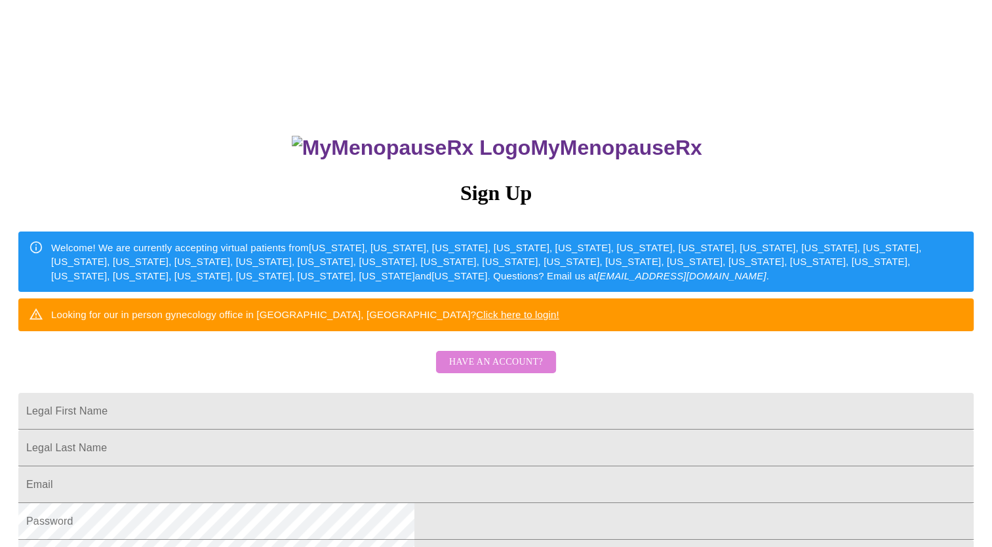
click at [503, 370] on span "Have an account?" at bounding box center [496, 362] width 94 height 16
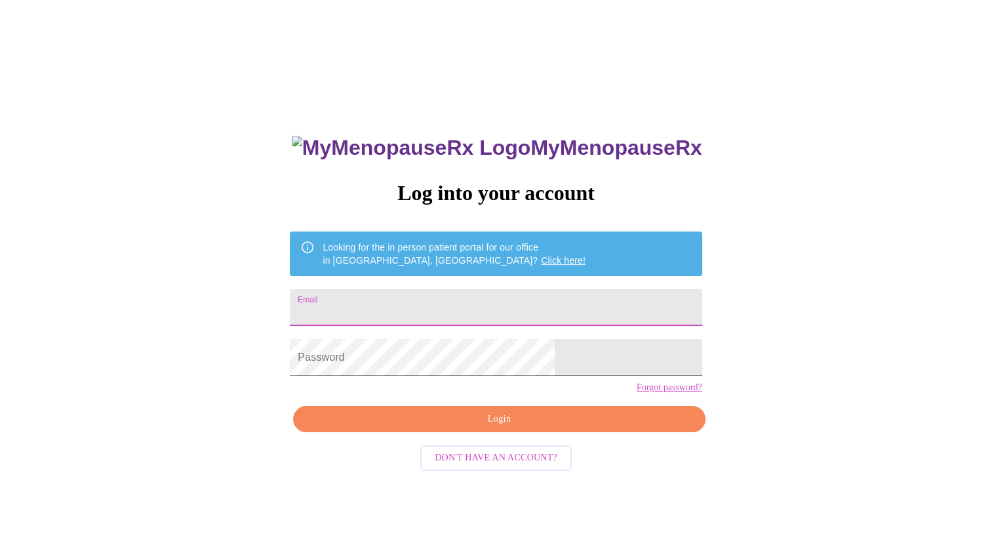
click at [477, 289] on input "Email" at bounding box center [496, 307] width 412 height 37
type input "[EMAIL_ADDRESS][DOMAIN_NAME]"
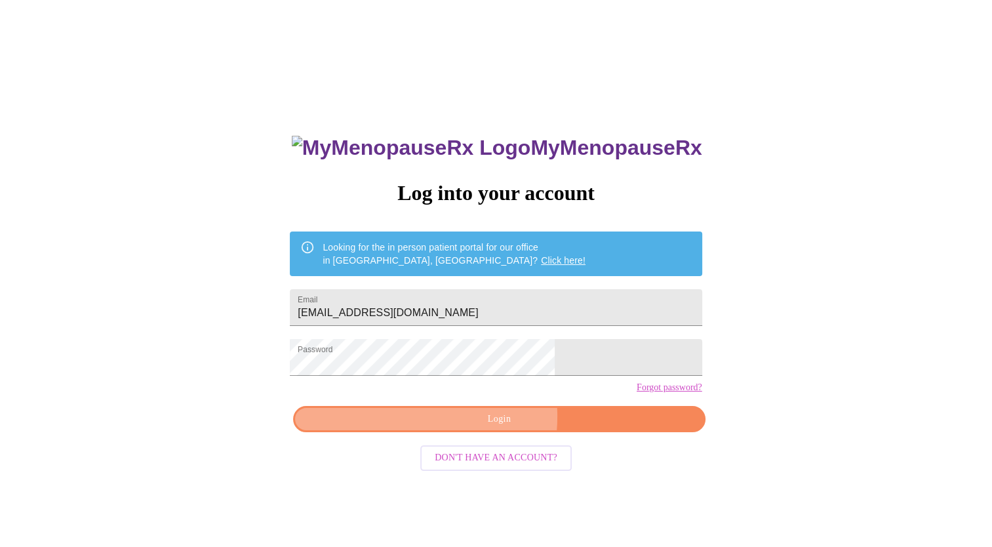
click at [462, 427] on span "Login" at bounding box center [498, 419] width 381 height 16
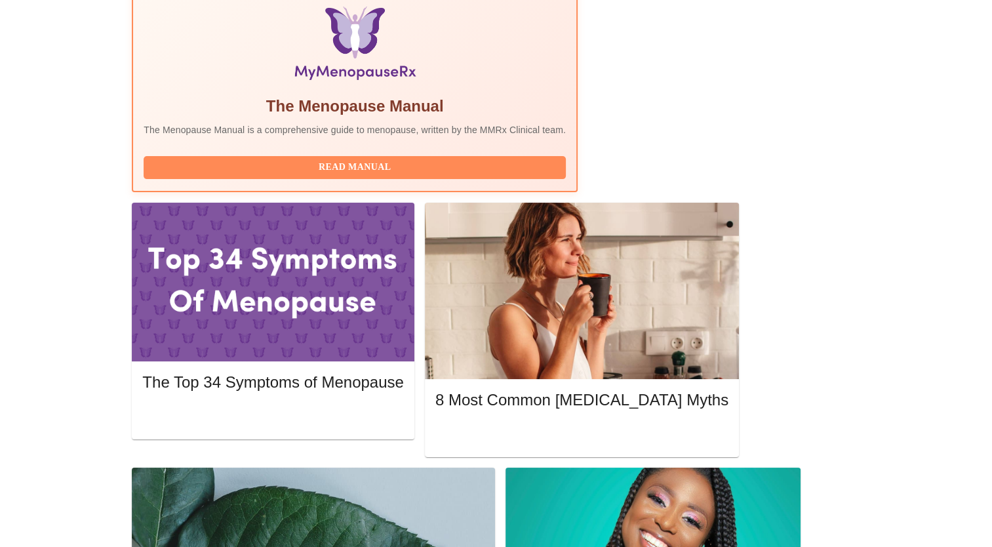
scroll to position [436, 0]
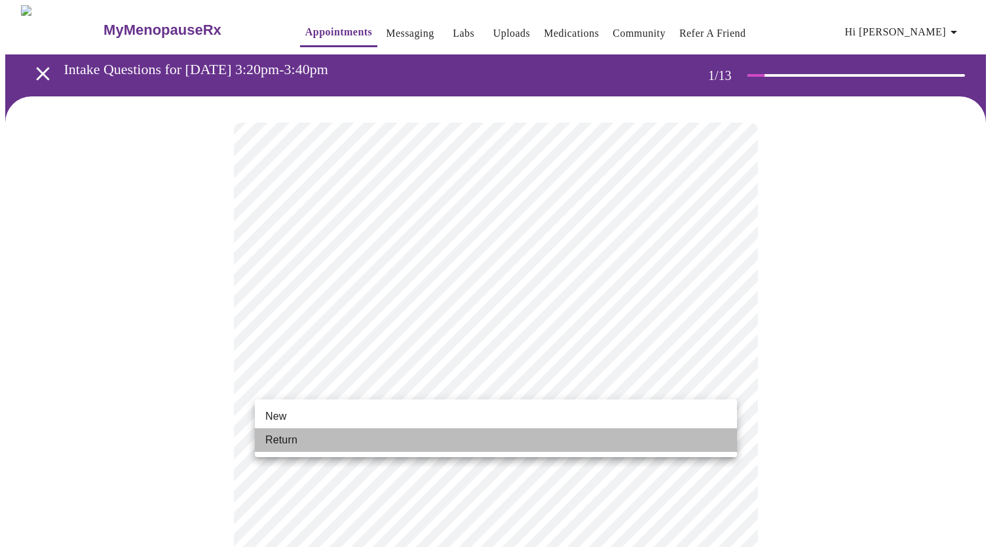
click at [286, 446] on span "Return" at bounding box center [281, 440] width 32 height 16
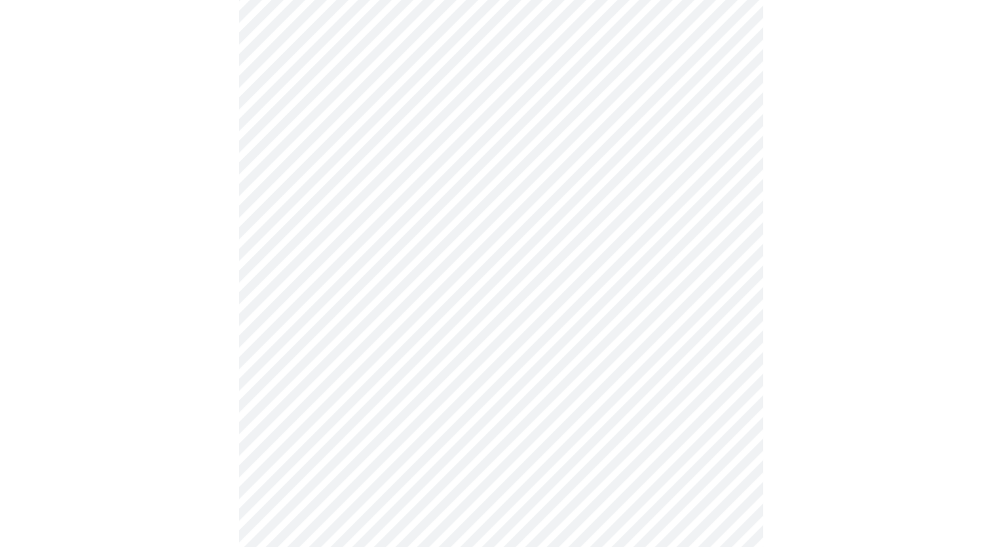
scroll to position [630, 0]
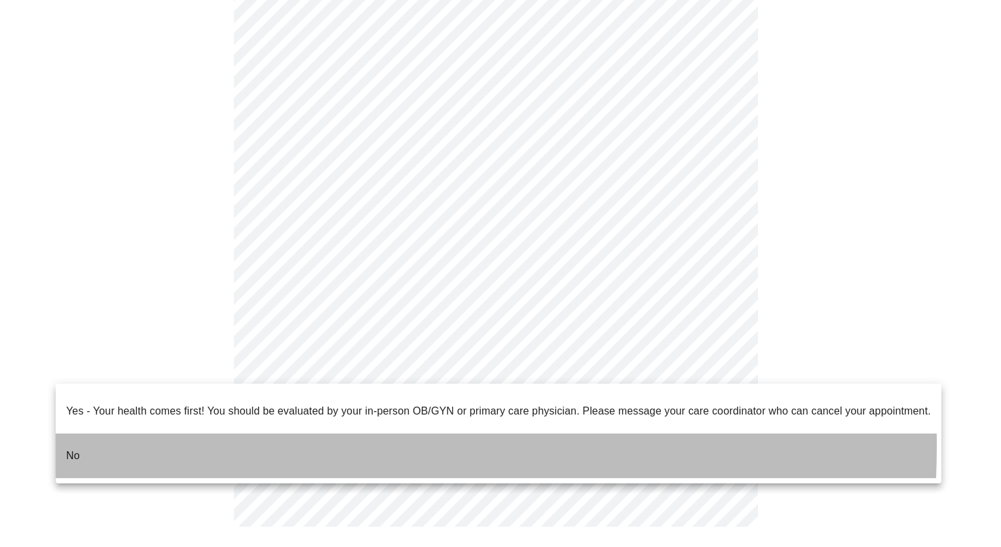
click at [104, 434] on li "No" at bounding box center [499, 455] width 886 height 45
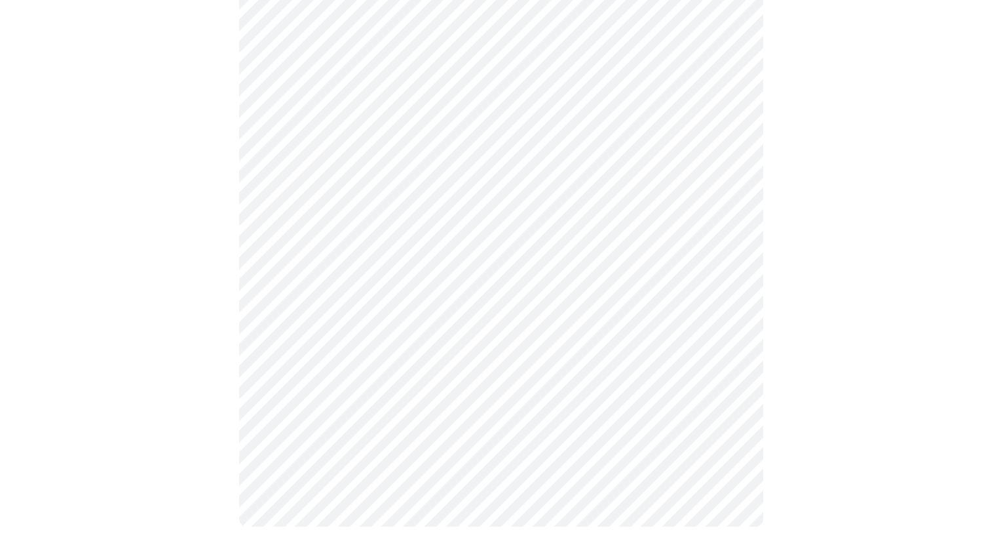
scroll to position [0, 0]
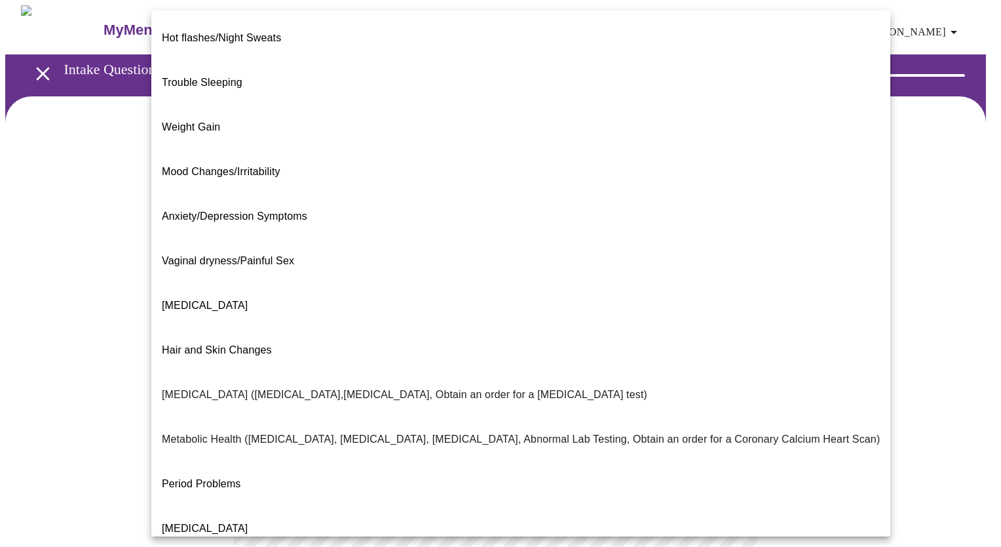
click at [523, 265] on body "MyMenopauseRx Appointments Messaging Labs Uploads Medications Community Refer a…" at bounding box center [500, 398] width 991 height 787
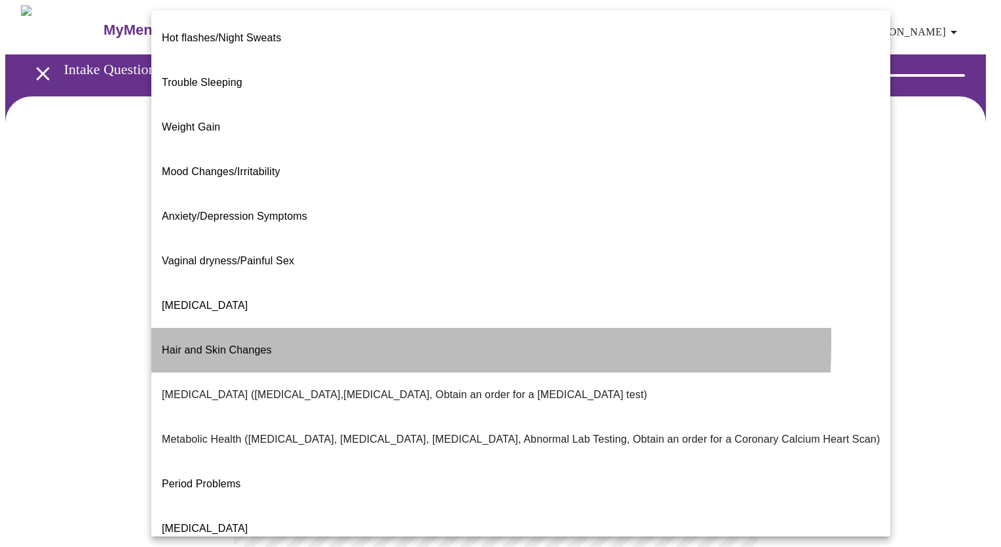
click at [259, 344] on span "Hair and Skin Changes" at bounding box center [217, 349] width 110 height 11
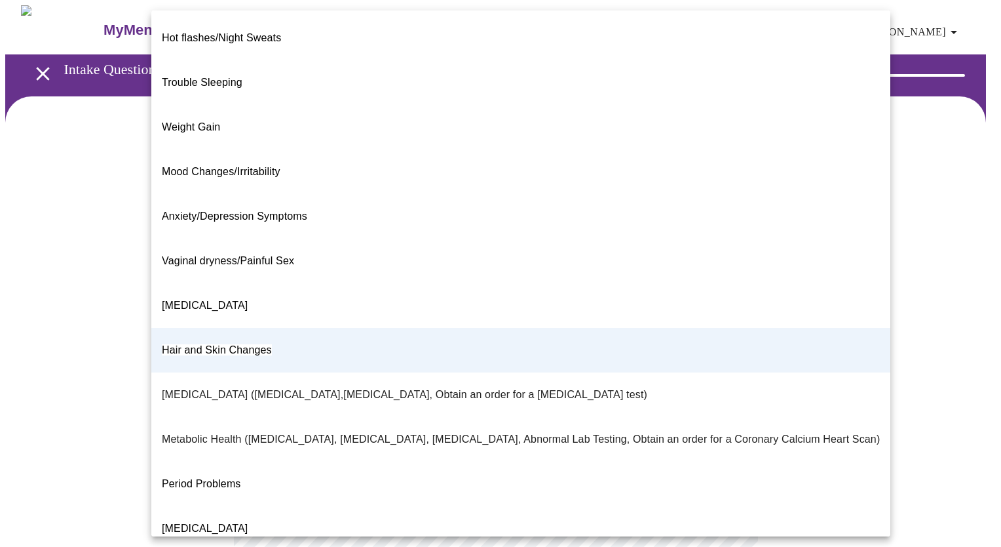
click at [259, 269] on body "MyMenopauseRx Appointments Messaging Labs Uploads Medications Community Refer a…" at bounding box center [500, 394] width 991 height 779
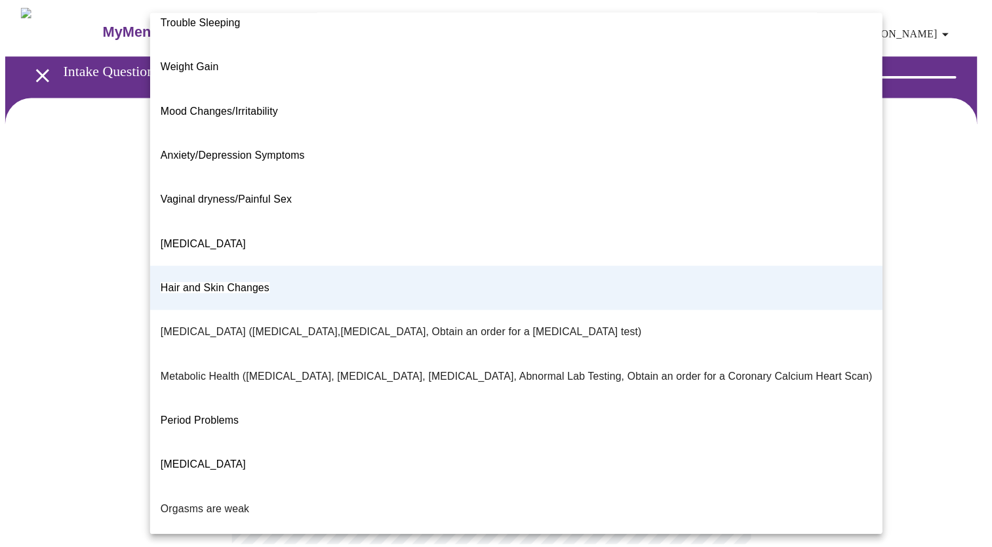
scroll to position [58, 0]
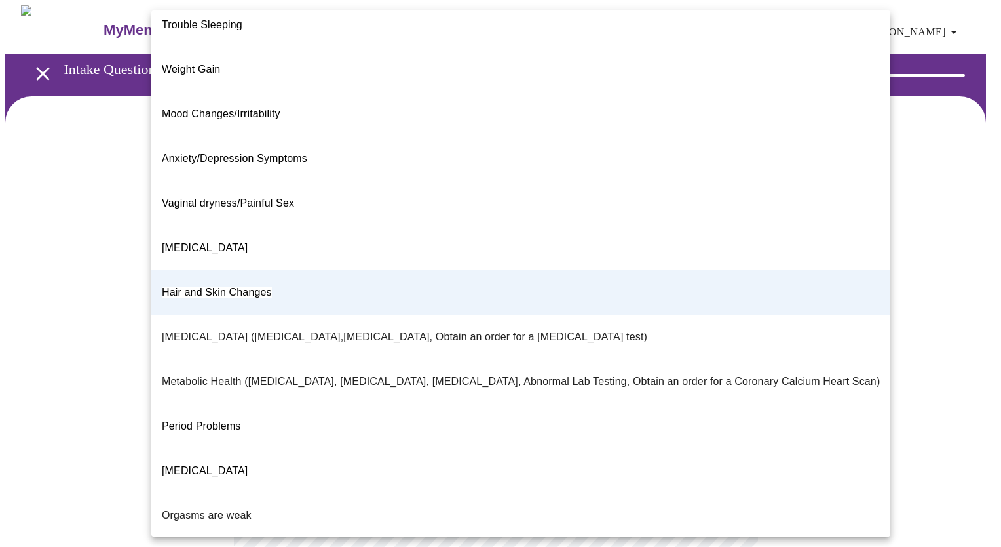
click at [284, 270] on li "Hair and Skin Changes" at bounding box center [520, 292] width 739 height 45
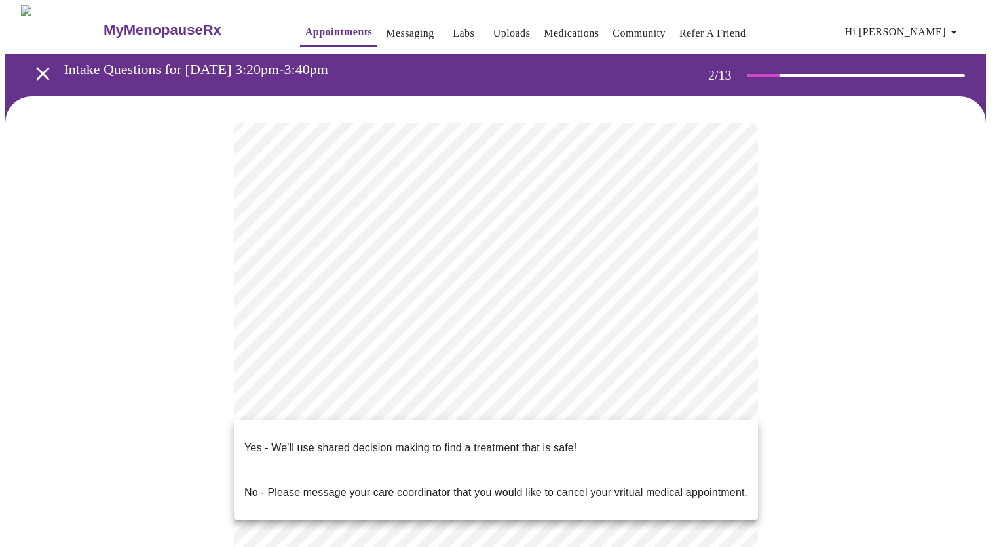
click at [623, 408] on body "MyMenopauseRx Appointments Messaging Labs Uploads Medications Community Refer a…" at bounding box center [500, 394] width 991 height 779
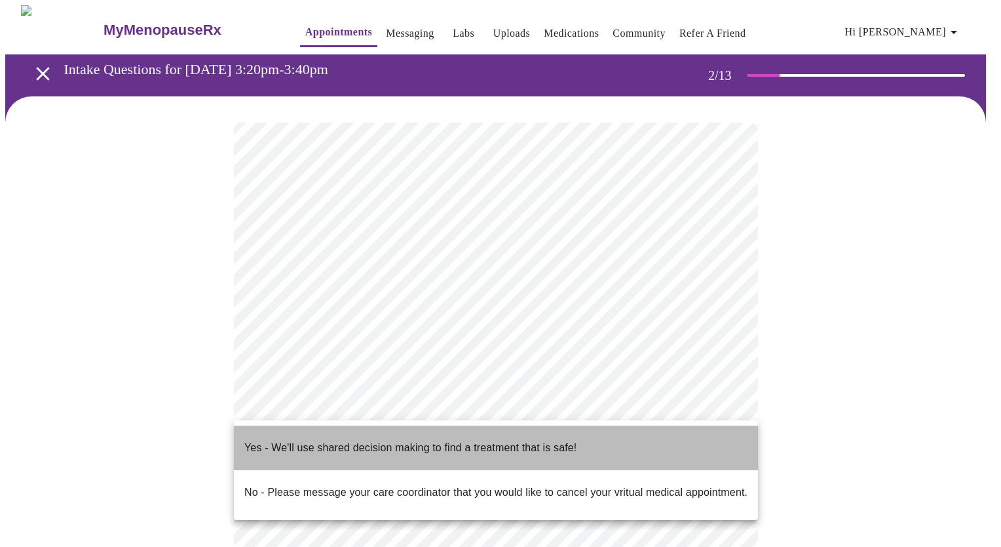
click at [582, 444] on li "Yes - We'll use shared decision making to find a treatment that is safe!" at bounding box center [496, 447] width 524 height 45
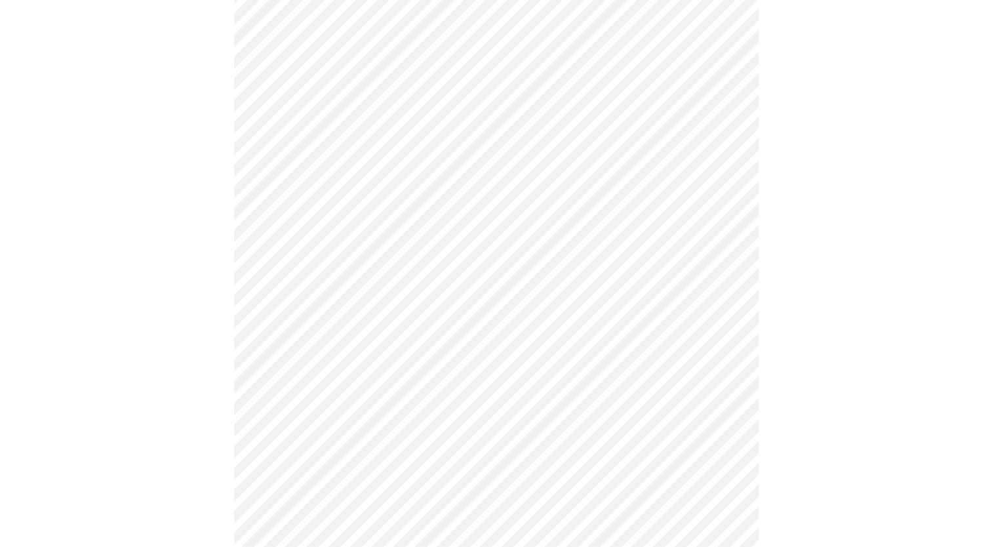
scroll to position [0, 0]
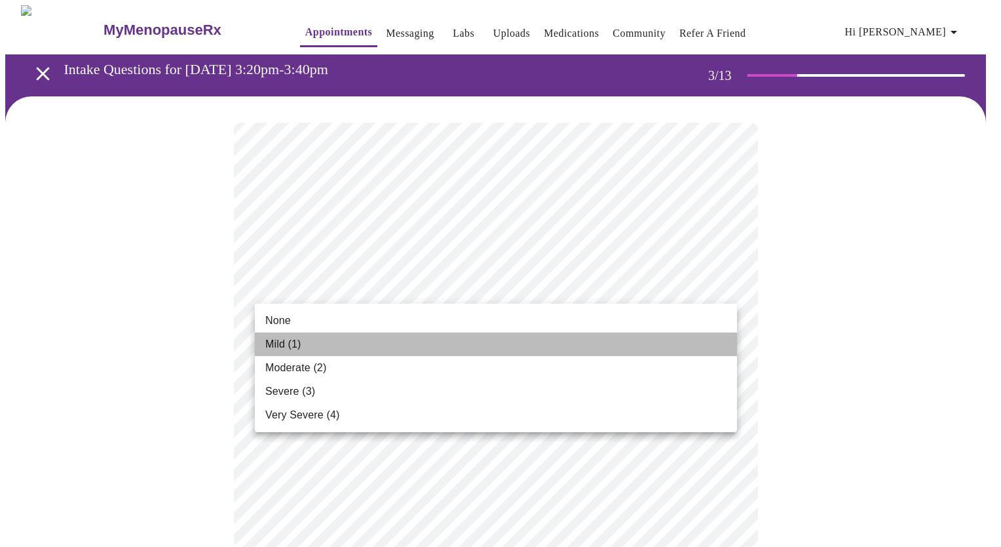
click at [514, 340] on li "Mild (1)" at bounding box center [496, 344] width 482 height 24
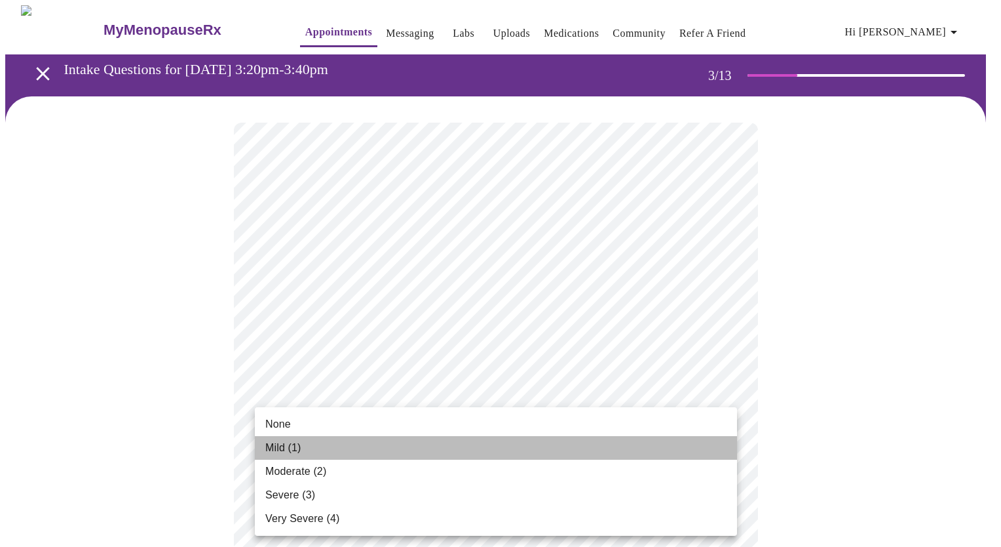
click at [425, 444] on li "Mild (1)" at bounding box center [496, 448] width 482 height 24
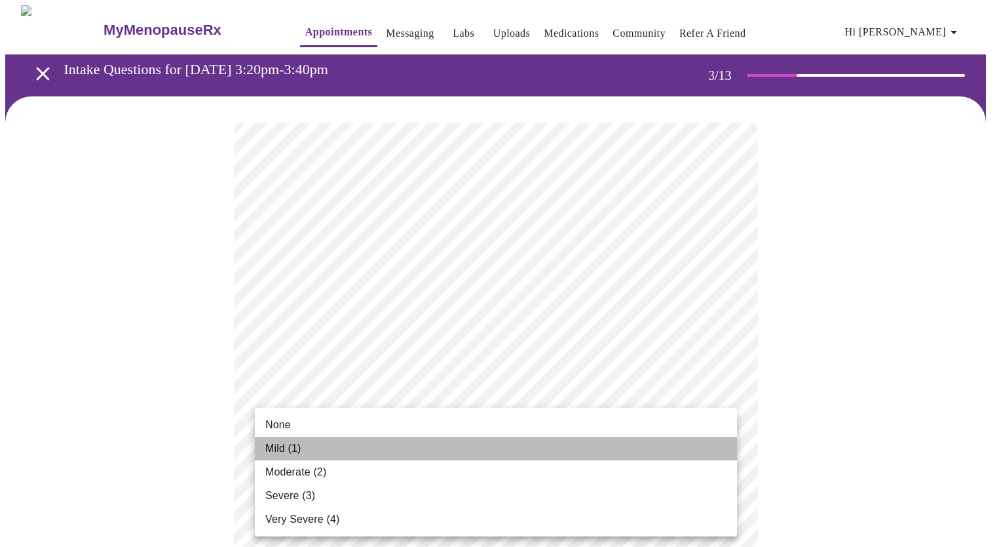
click at [336, 448] on li "Mild (1)" at bounding box center [496, 448] width 482 height 24
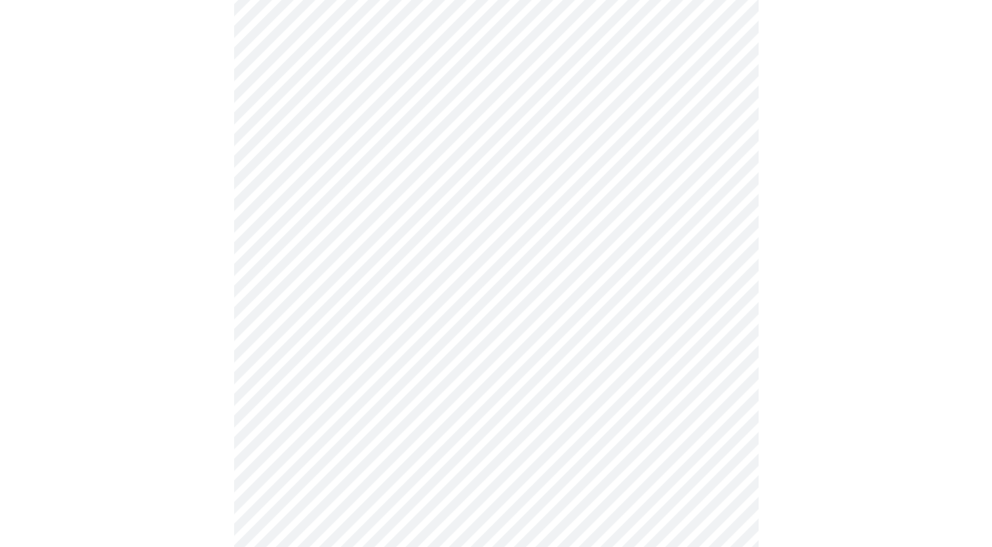
scroll to position [224, 0]
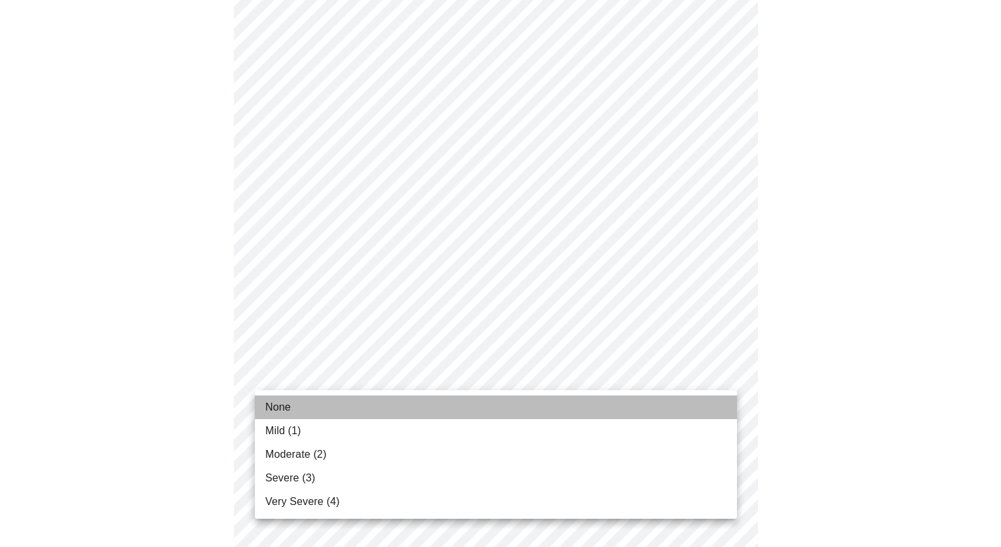
click at [472, 402] on li "None" at bounding box center [496, 407] width 482 height 24
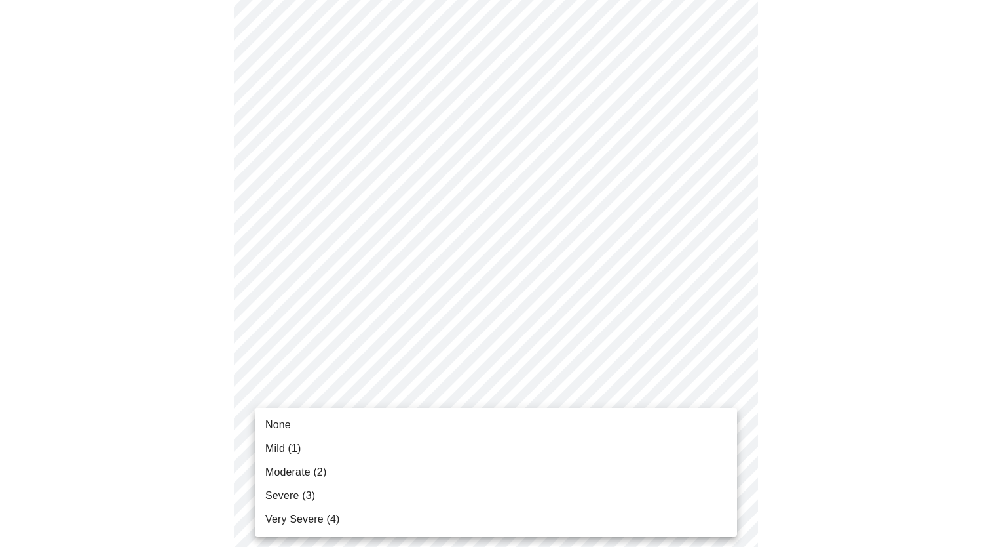
click at [404, 425] on li "None" at bounding box center [496, 425] width 482 height 24
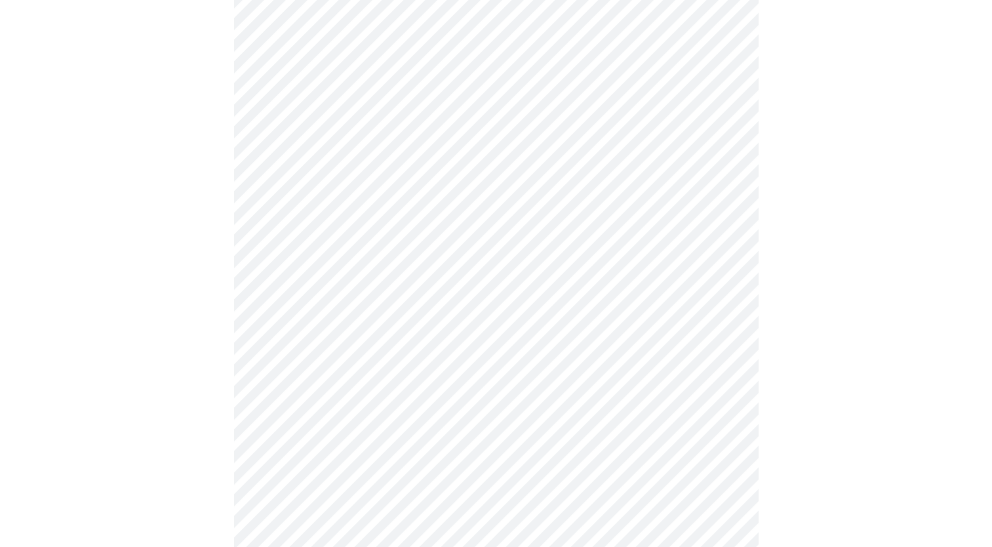
scroll to position [391, 0]
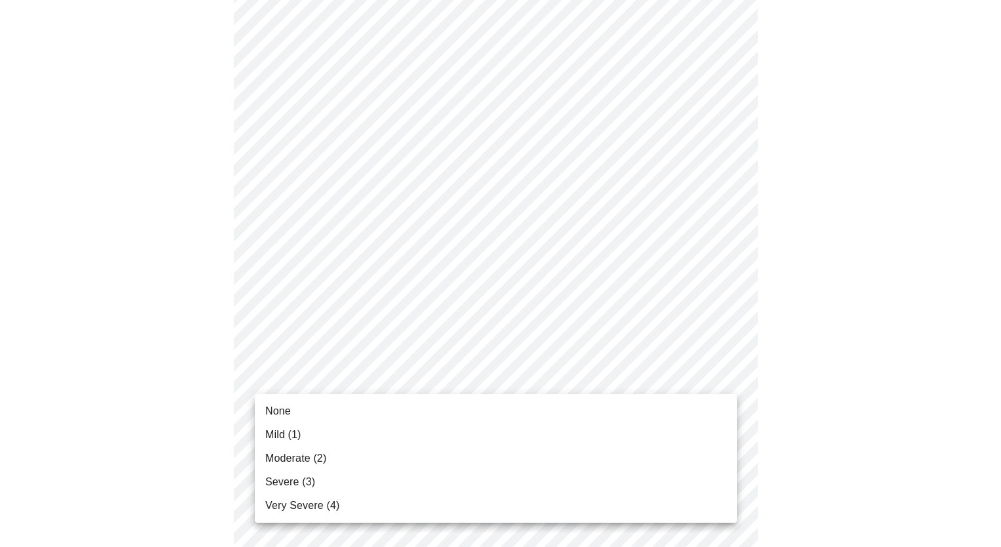
click at [596, 367] on body "MyMenopauseRx Appointments Messaging Labs Uploads Medications Community Refer a…" at bounding box center [500, 440] width 991 height 1651
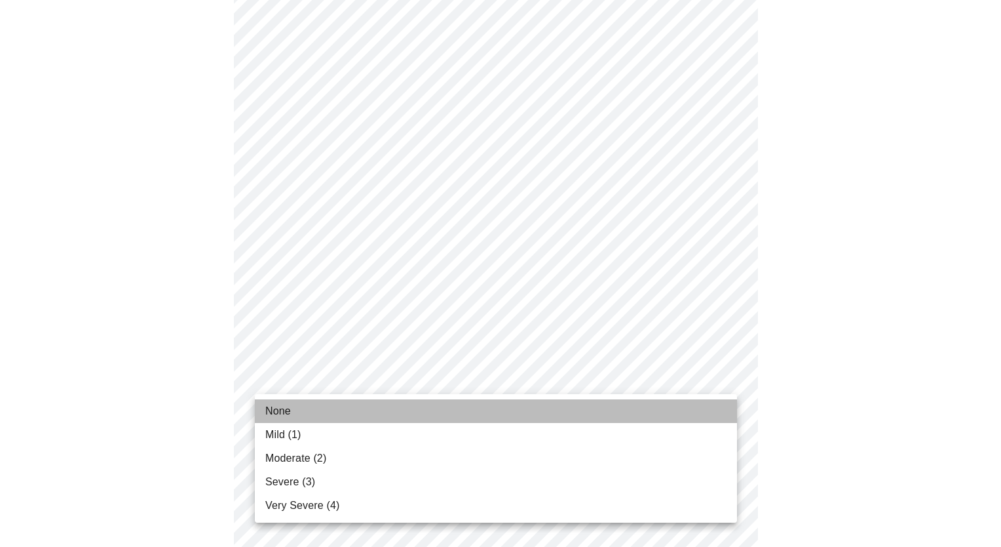
click at [545, 414] on li "None" at bounding box center [496, 411] width 482 height 24
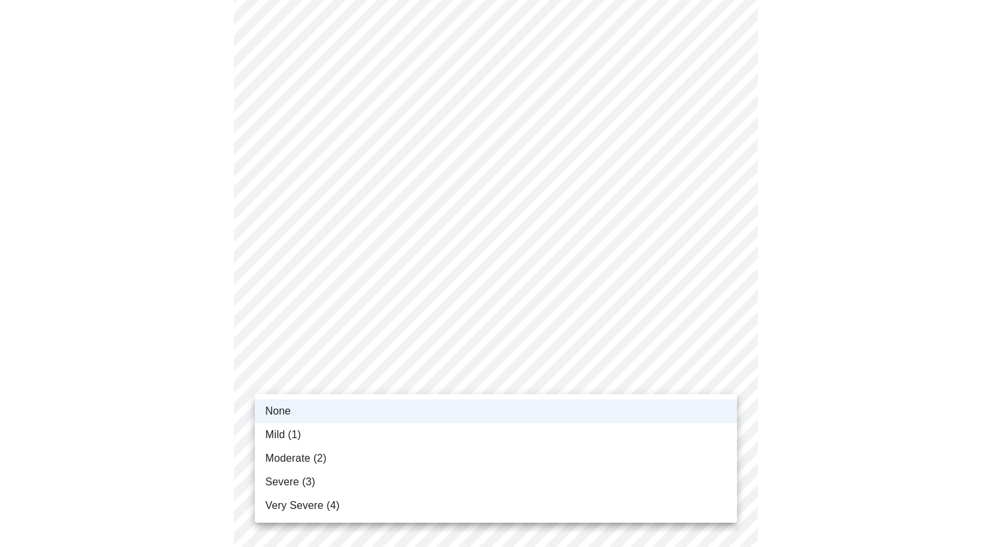
click at [352, 374] on body "MyMenopauseRx Appointments Messaging Labs Uploads Medications Community Refer a…" at bounding box center [500, 431] width 991 height 1632
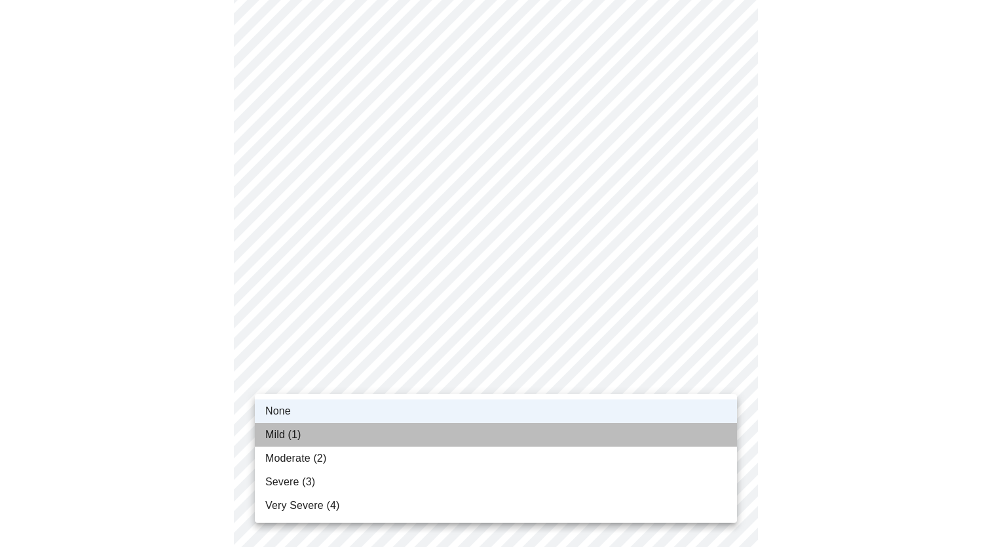
click at [346, 429] on li "Mild (1)" at bounding box center [496, 435] width 482 height 24
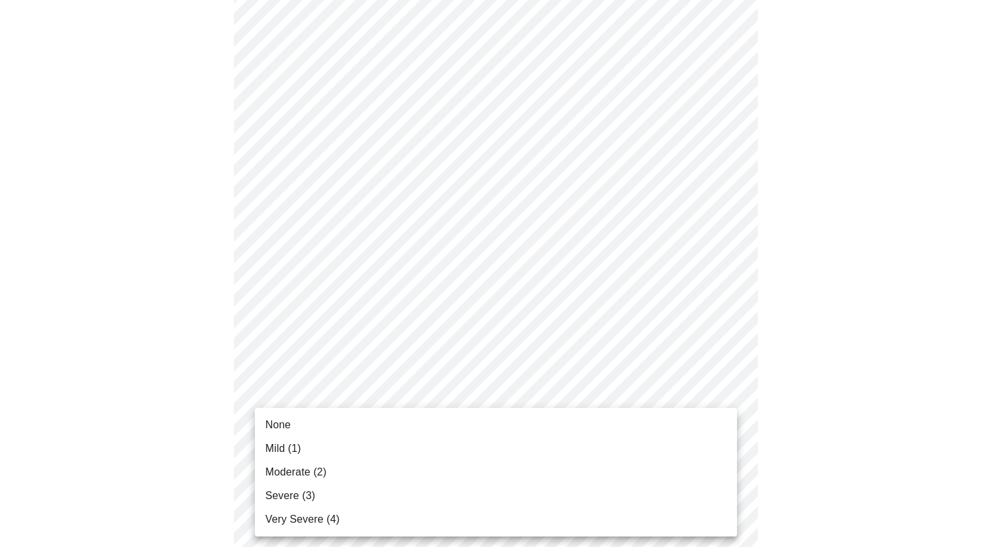
click at [277, 474] on body "MyMenopauseRx Appointments Messaging Labs Uploads Medications Community Refer a…" at bounding box center [500, 431] width 991 height 1632
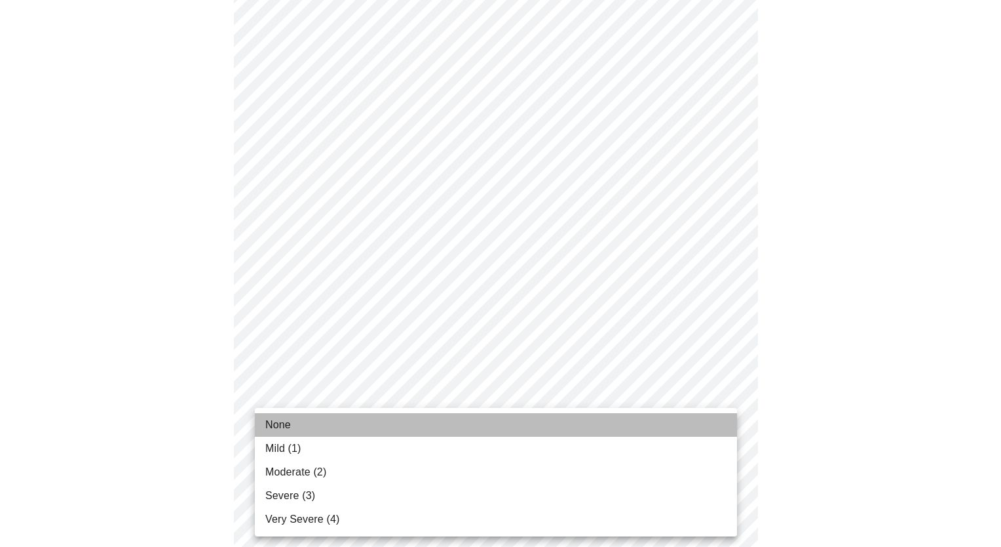
click at [290, 426] on span "None" at bounding box center [278, 425] width 26 height 16
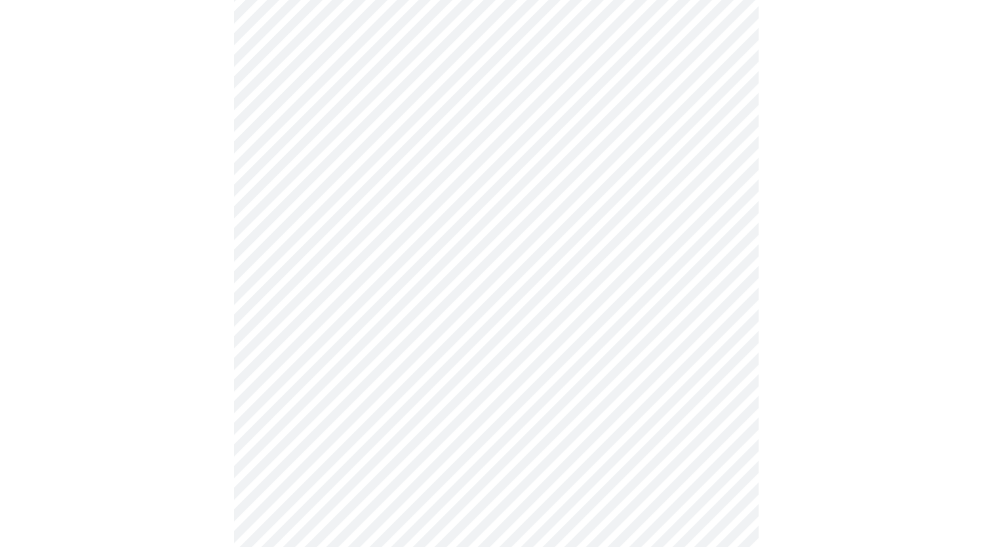
scroll to position [655, 0]
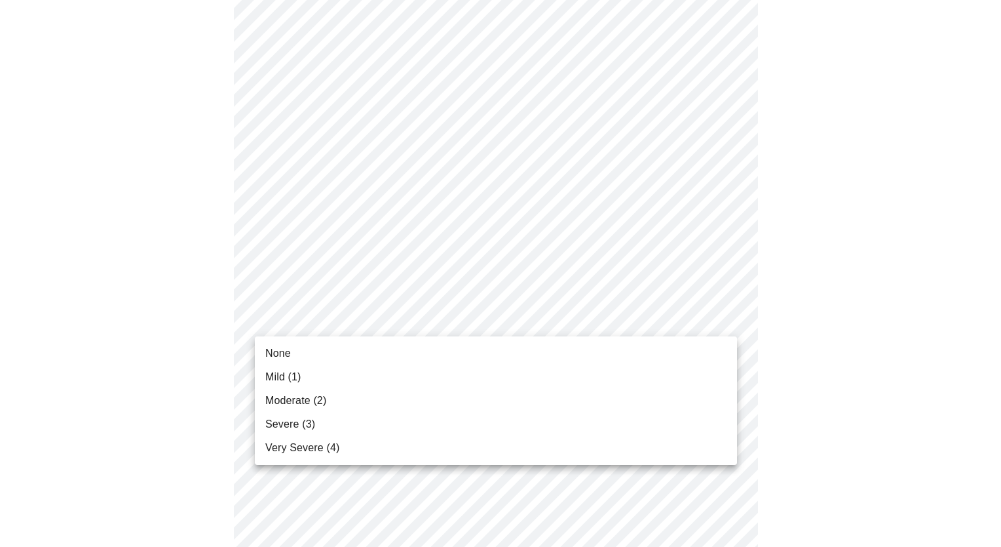
click at [453, 315] on body "MyMenopauseRx Appointments Messaging Labs Uploads Medications Community Refer a…" at bounding box center [500, 157] width 991 height 1614
click at [388, 396] on li "Moderate (2)" at bounding box center [496, 401] width 482 height 24
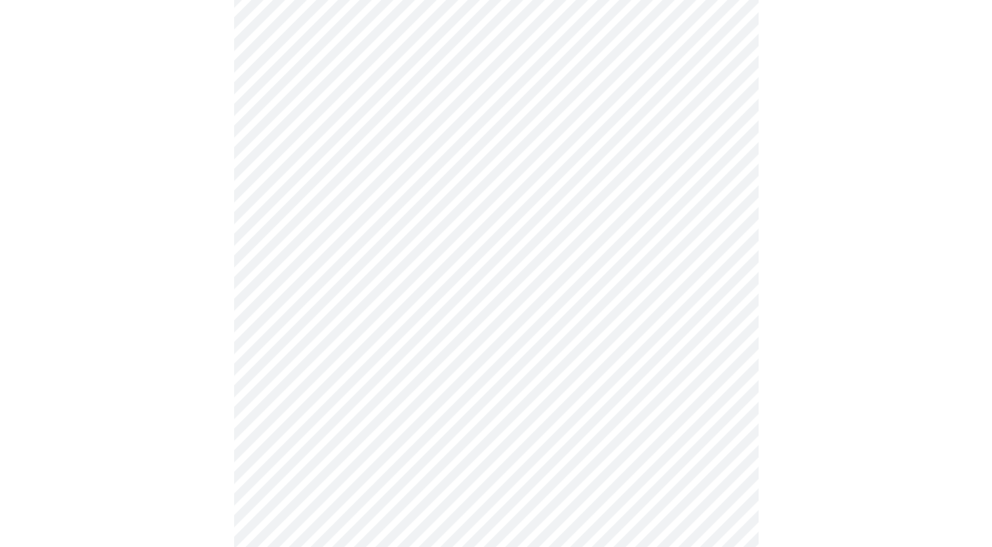
scroll to position [939, 0]
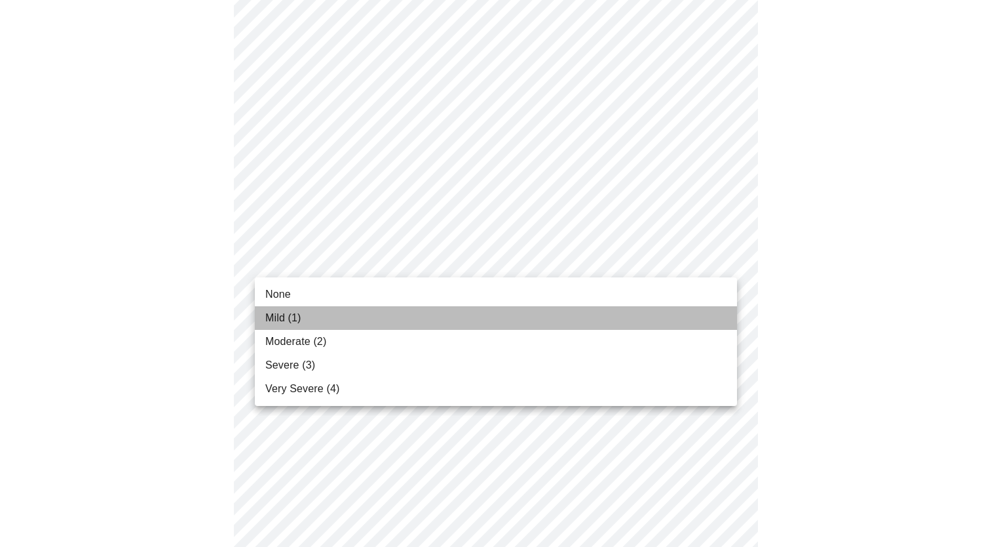
click at [332, 316] on li "Mild (1)" at bounding box center [496, 318] width 482 height 24
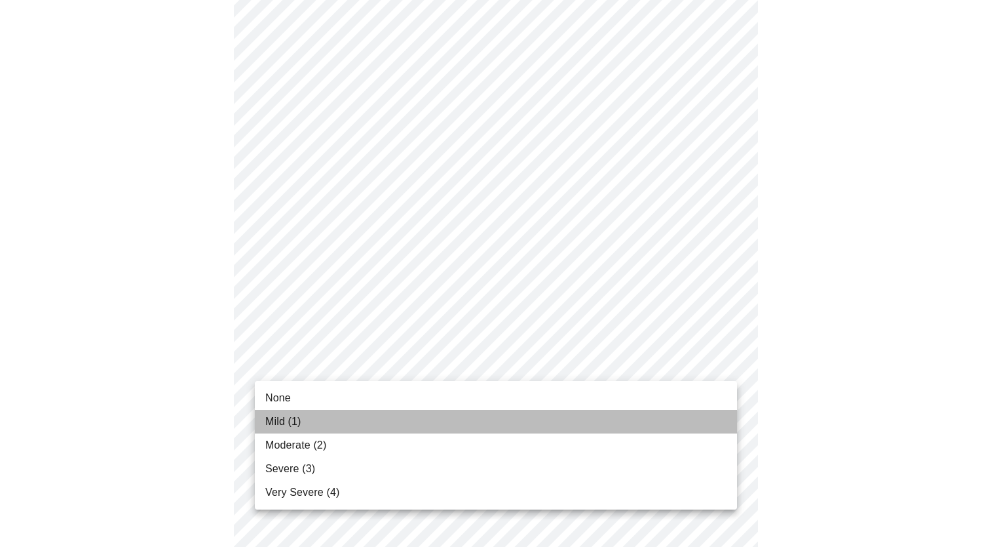
click at [311, 425] on li "Mild (1)" at bounding box center [496, 422] width 482 height 24
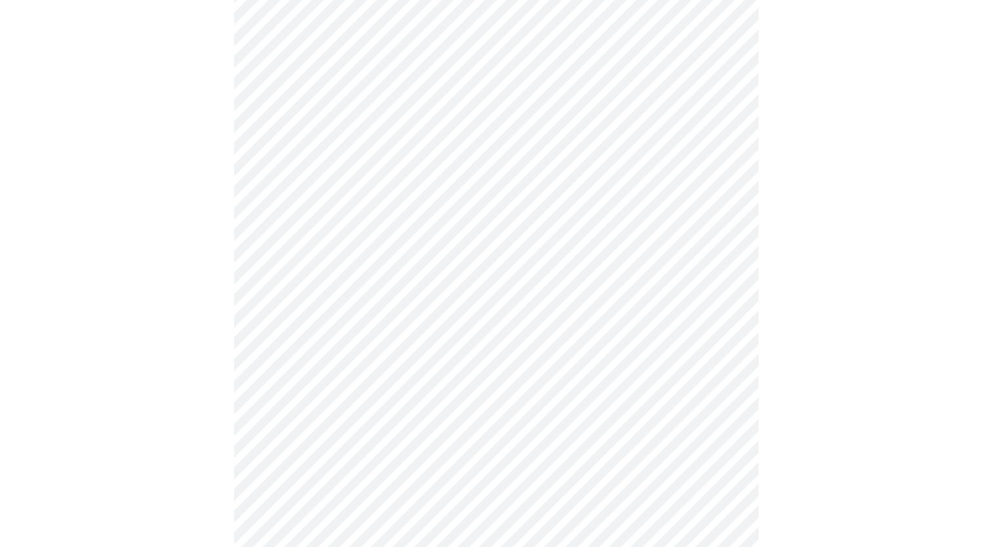
scroll to position [777, 0]
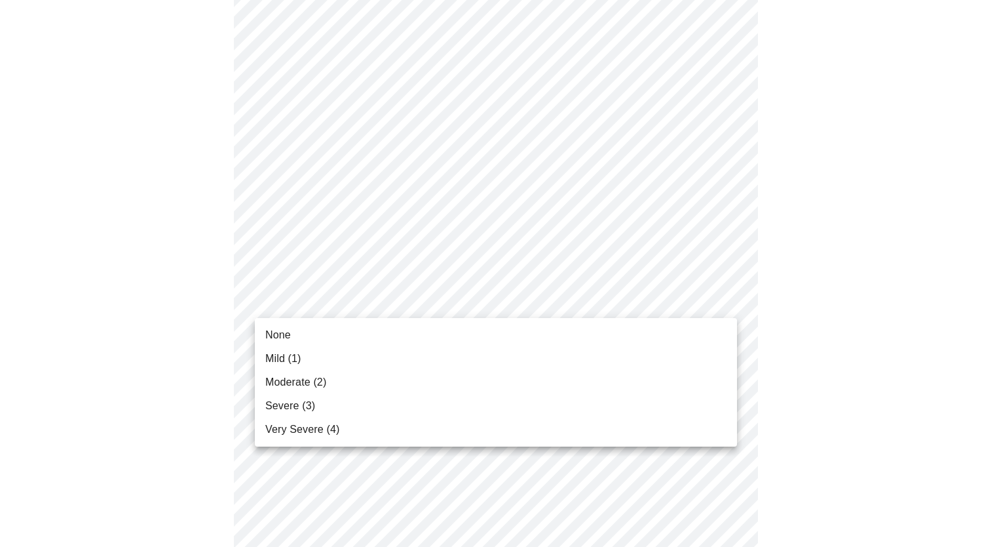
click at [591, 306] on body "MyMenopauseRx Appointments Messaging Labs Uploads Medications Community Refer a…" at bounding box center [500, 8] width 991 height 1559
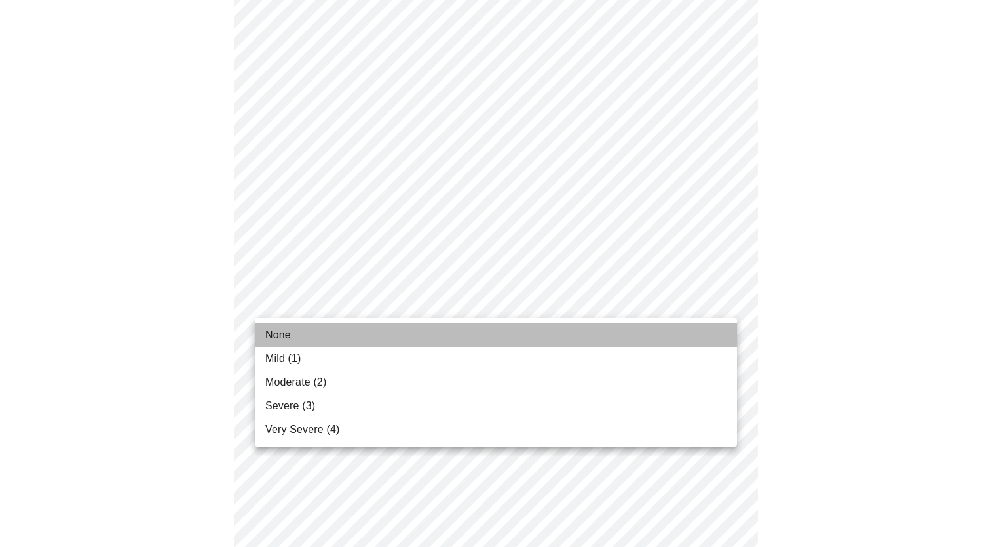
click at [497, 337] on li "None" at bounding box center [496, 335] width 482 height 24
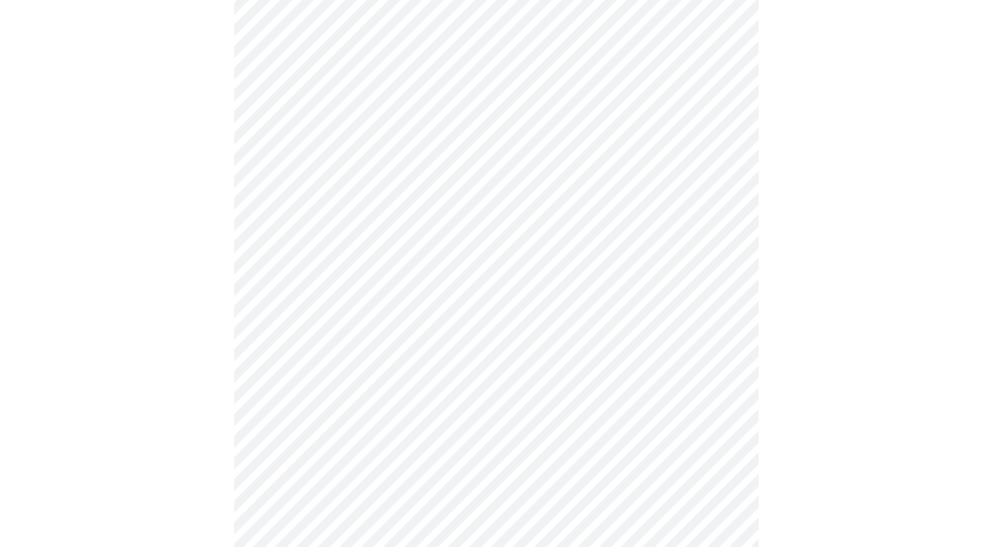
scroll to position [422, 0]
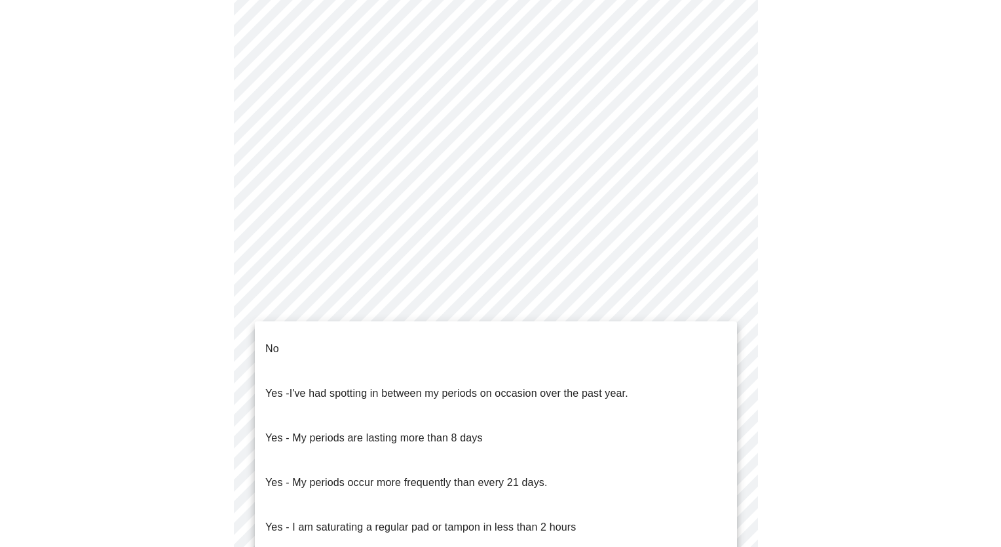
click at [440, 323] on body "MyMenopauseRx Appointments Messaging Labs Uploads Medications Community Refer a…" at bounding box center [500, 202] width 991 height 1239
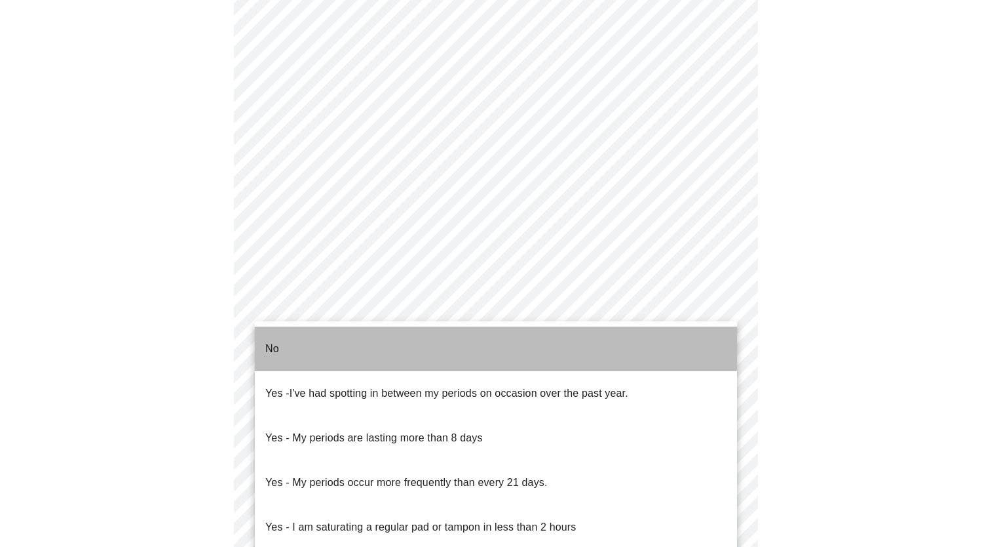
click at [433, 339] on li "No" at bounding box center [496, 348] width 482 height 45
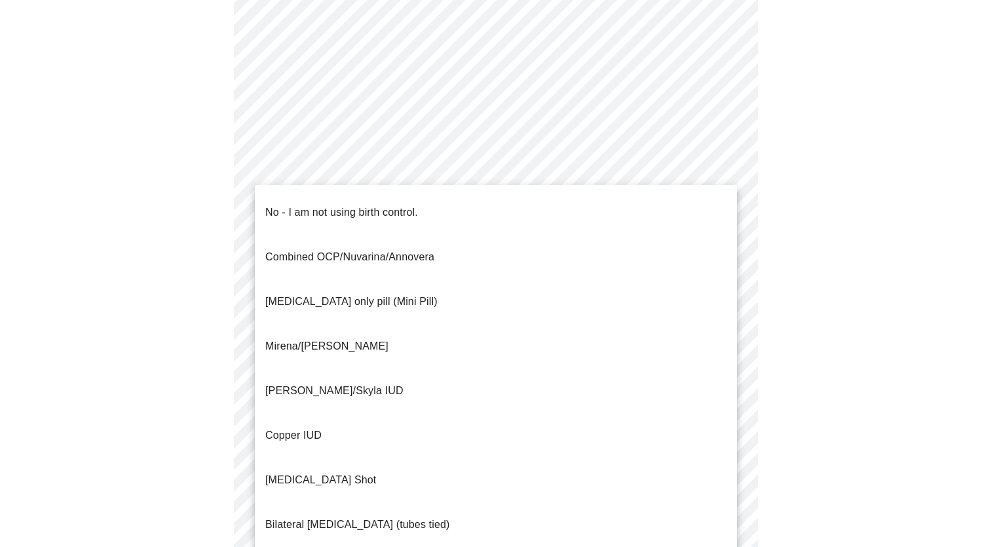
click at [421, 416] on body "MyMenopauseRx Appointments Messaging Labs Uploads Medications Community Refer a…" at bounding box center [500, 198] width 991 height 1231
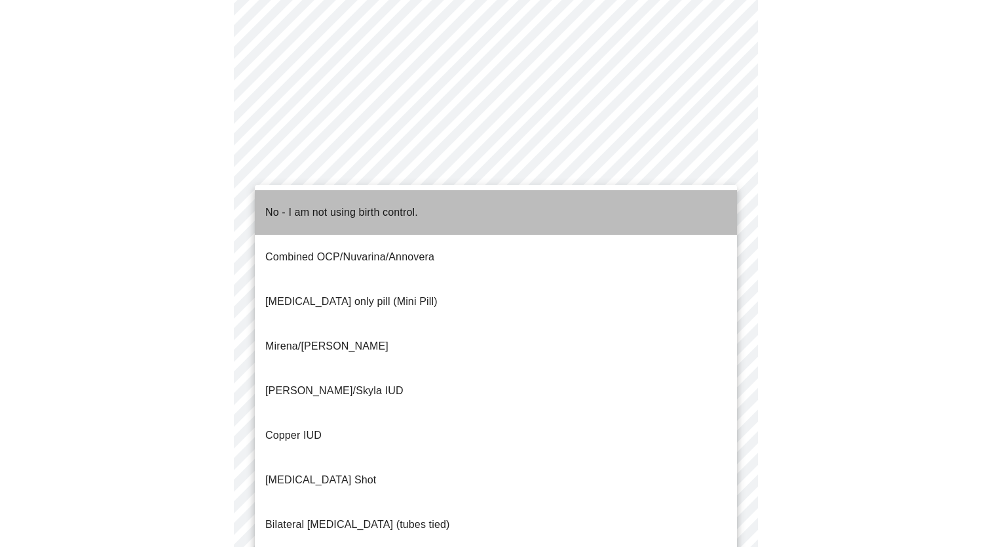
click at [423, 208] on li "No - I am not using birth control." at bounding box center [496, 212] width 482 height 45
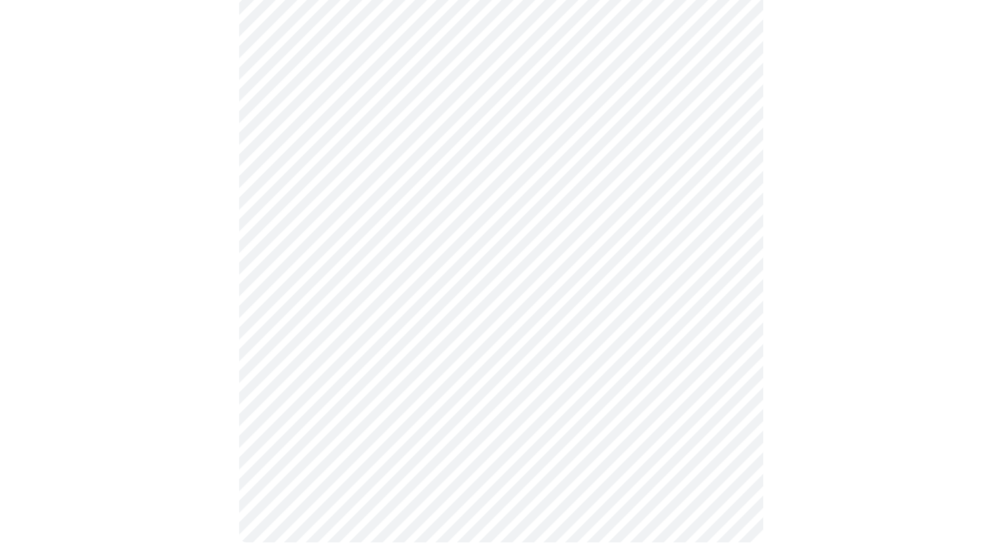
scroll to position [676, 0]
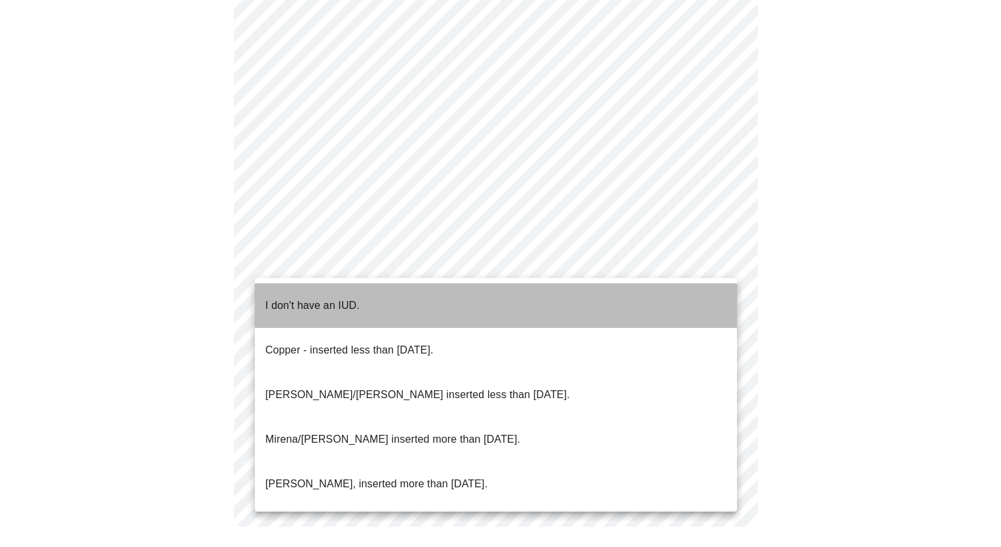
click at [422, 300] on li "I don't have an IUD." at bounding box center [496, 305] width 482 height 45
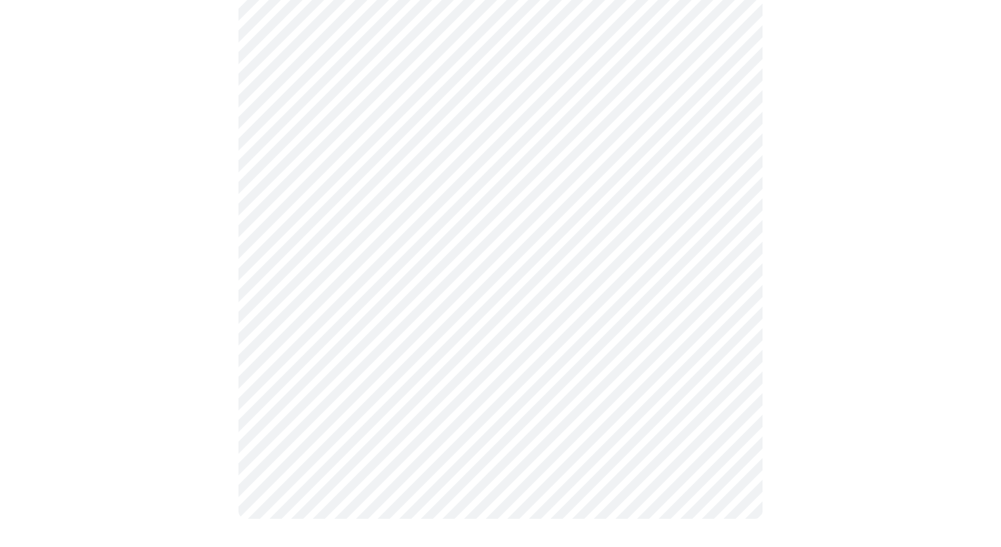
scroll to position [668, 0]
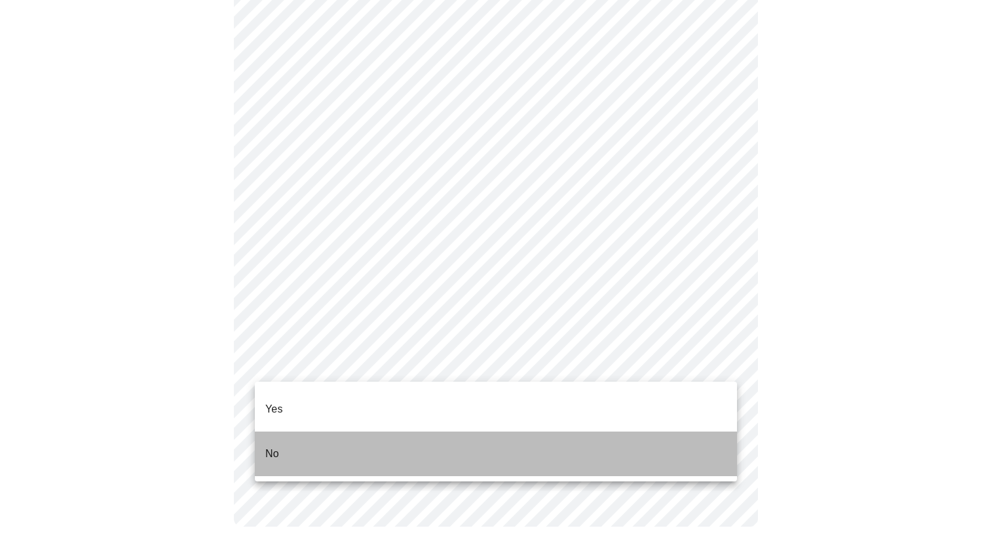
click at [388, 442] on li "No" at bounding box center [496, 453] width 482 height 45
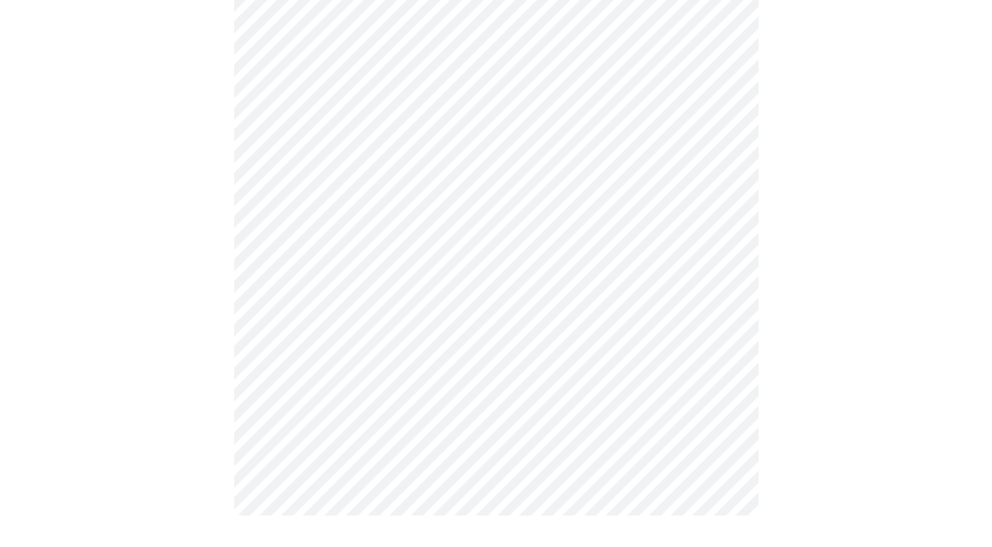
scroll to position [0, 0]
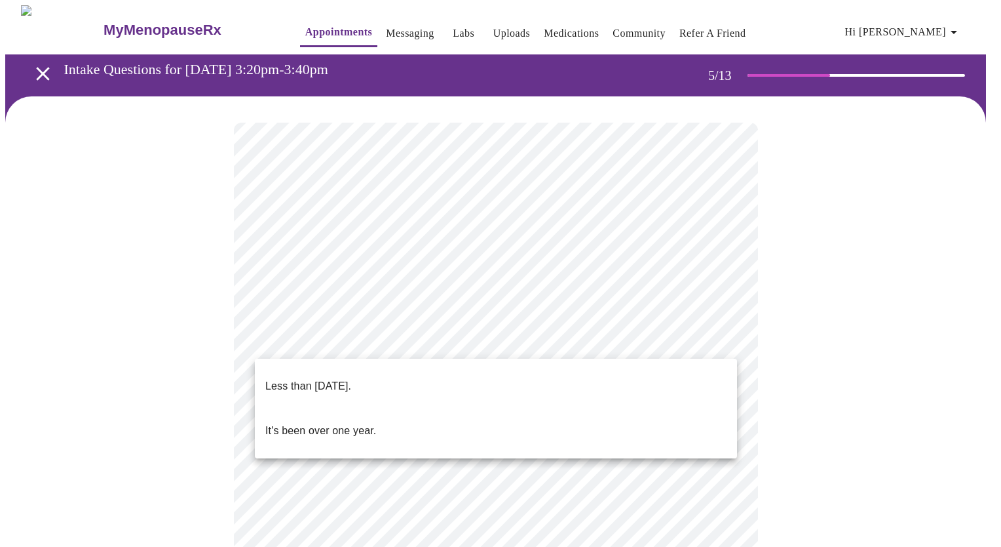
click at [467, 338] on body "MyMenopauseRx Appointments Messaging Labs Uploads Medications Community Refer a…" at bounding box center [500, 432] width 991 height 854
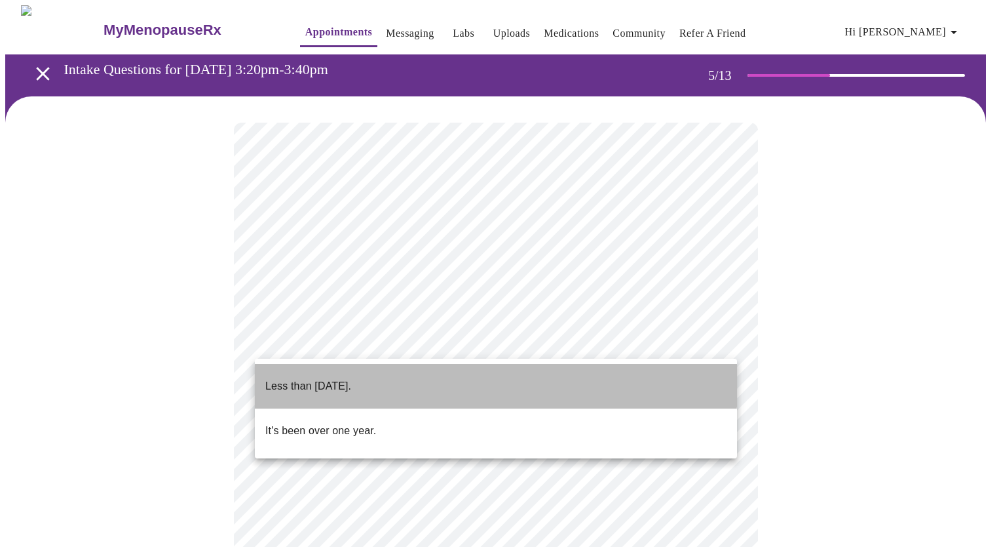
click at [451, 379] on li "Less than [DATE]." at bounding box center [496, 386] width 482 height 45
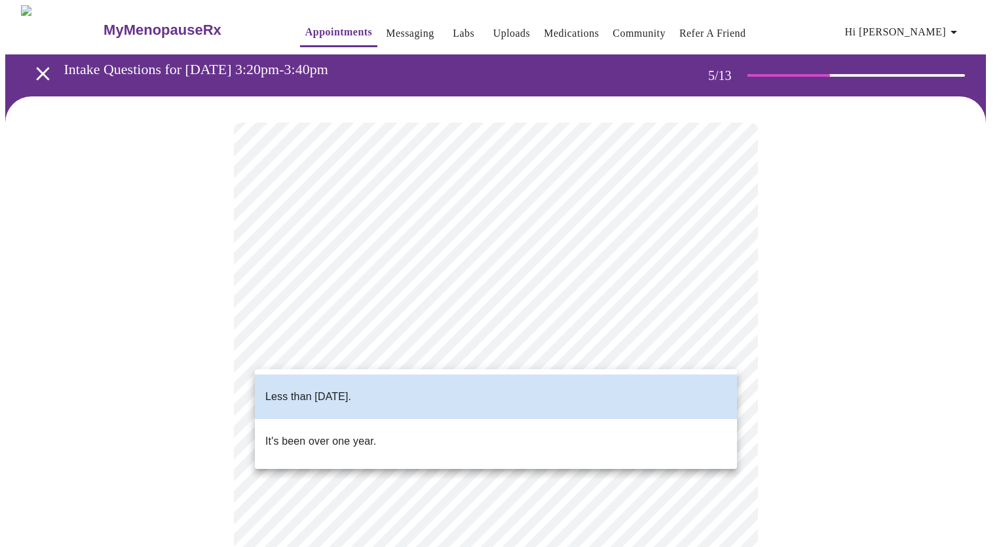
click at [425, 348] on body "MyMenopauseRx Appointments Messaging Labs Uploads Medications Community Refer a…" at bounding box center [500, 428] width 991 height 847
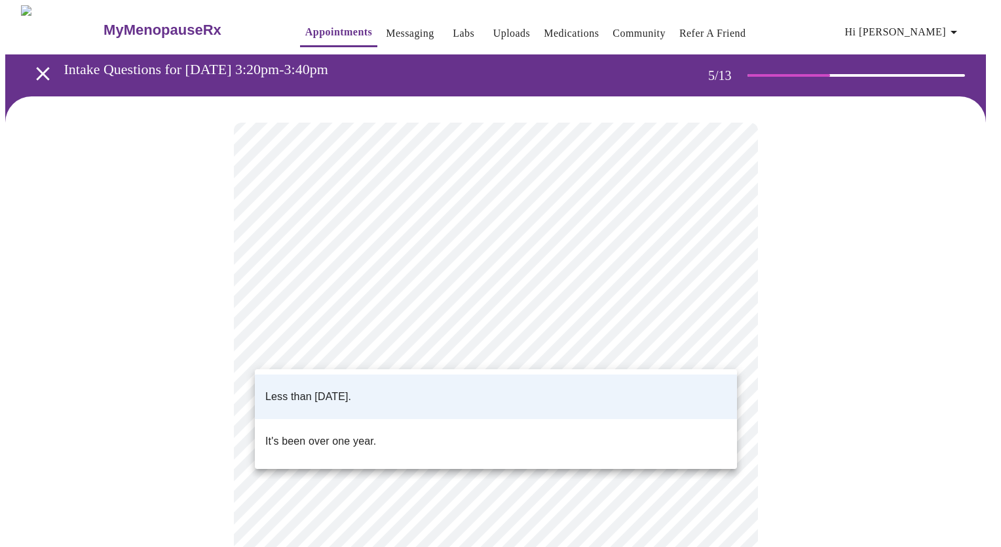
click at [425, 348] on div at bounding box center [500, 273] width 1001 height 547
click at [425, 348] on body "MyMenopauseRx Appointments Messaging Labs Uploads Medications Community Refer a…" at bounding box center [500, 428] width 991 height 847
click at [425, 348] on div at bounding box center [500, 273] width 1001 height 547
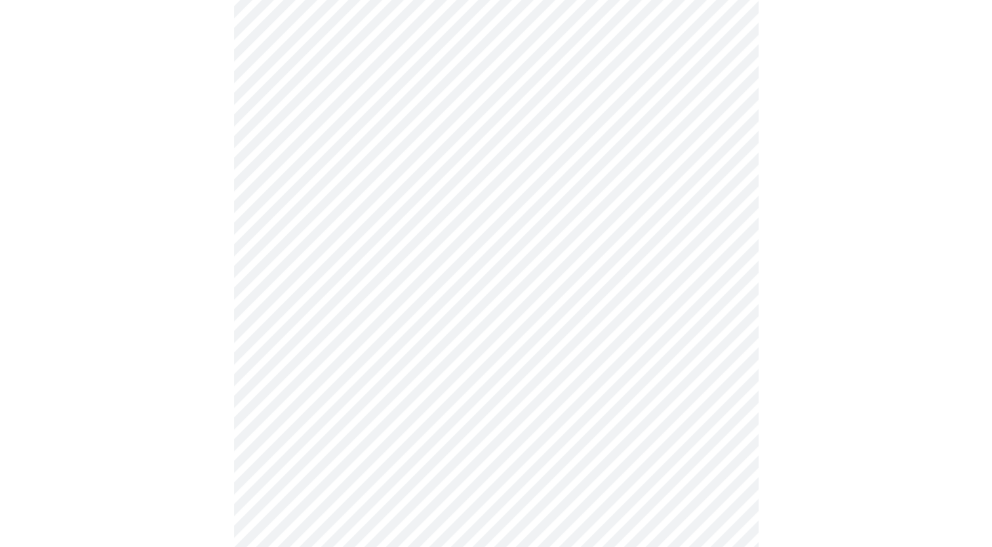
scroll to position [181, 0]
click at [178, 369] on div at bounding box center [495, 293] width 981 height 756
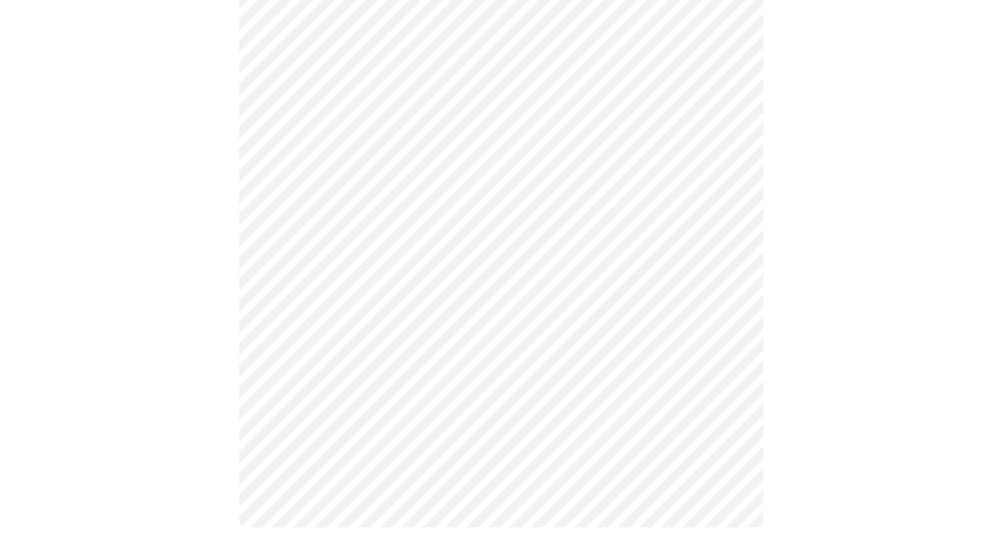
scroll to position [0, 0]
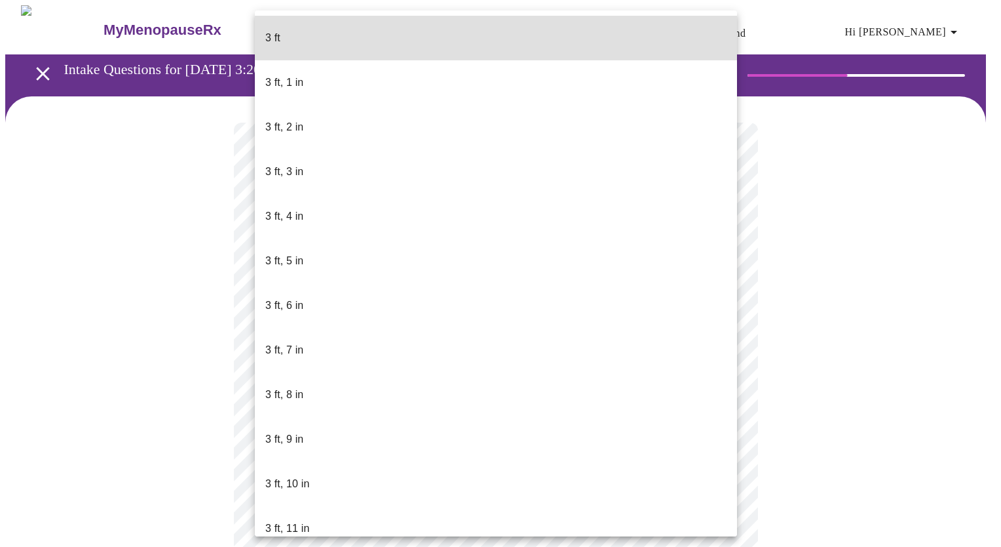
click at [451, 385] on body "MyMenopauseRx Appointments Messaging Labs Uploads Medications Community Refer a…" at bounding box center [500, 345] width 991 height 681
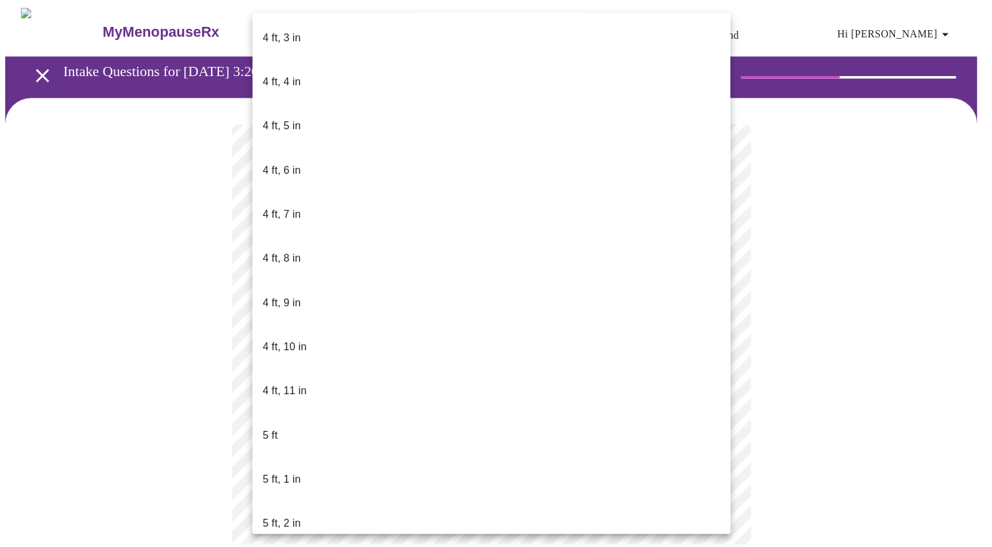
scroll to position [680, 0]
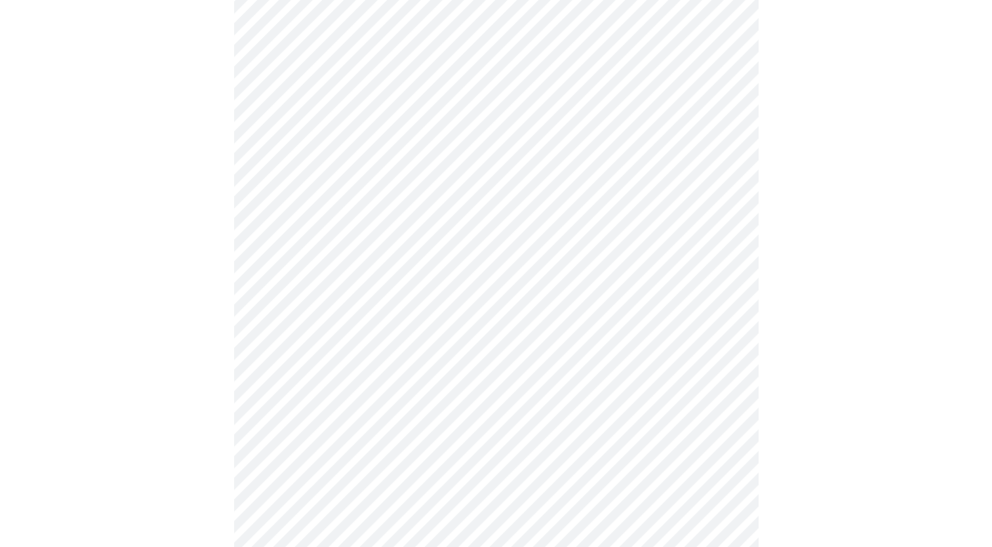
scroll to position [3313, 0]
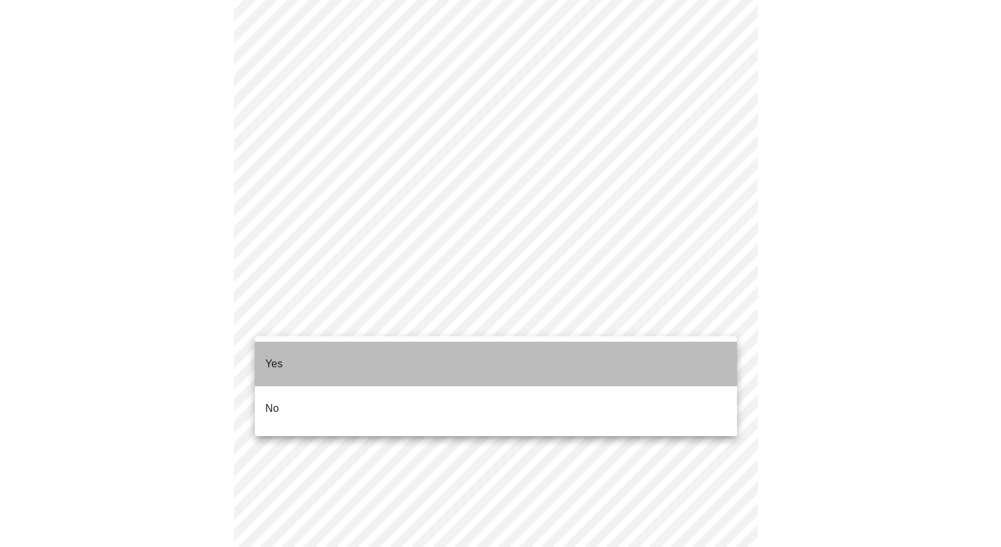
click at [483, 358] on li "Yes" at bounding box center [496, 363] width 482 height 45
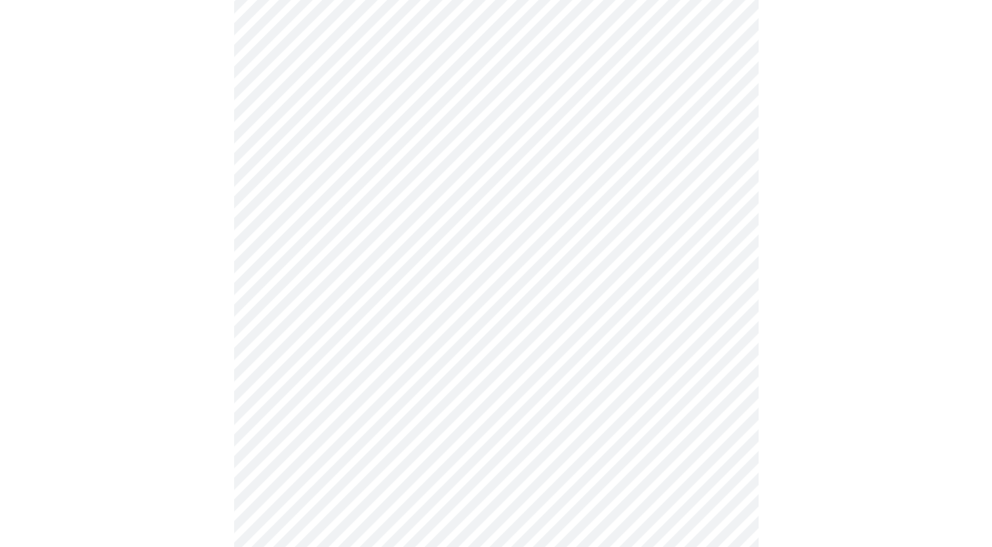
scroll to position [598, 0]
click at [876, 405] on div at bounding box center [495, 65] width 981 height 1132
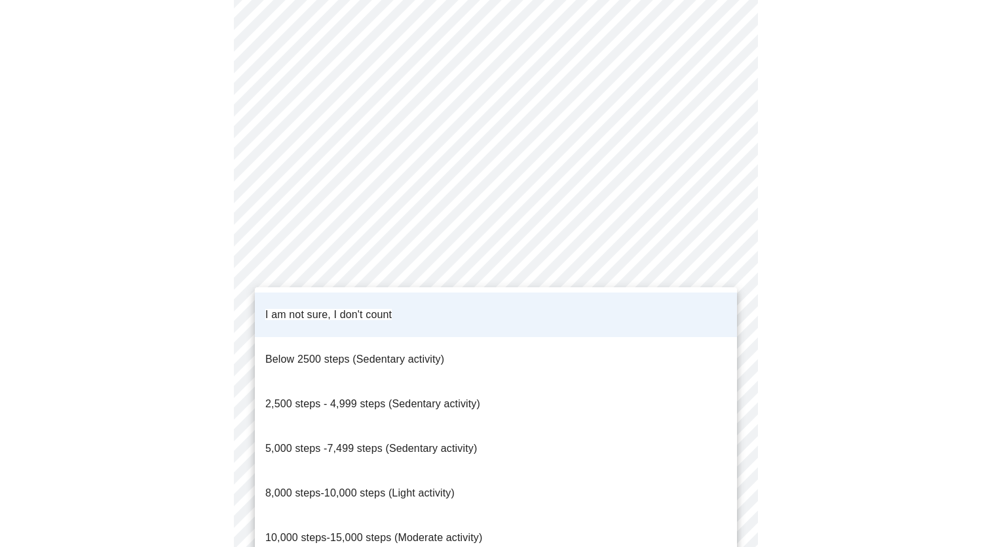
click at [932, 292] on div at bounding box center [500, 273] width 1001 height 547
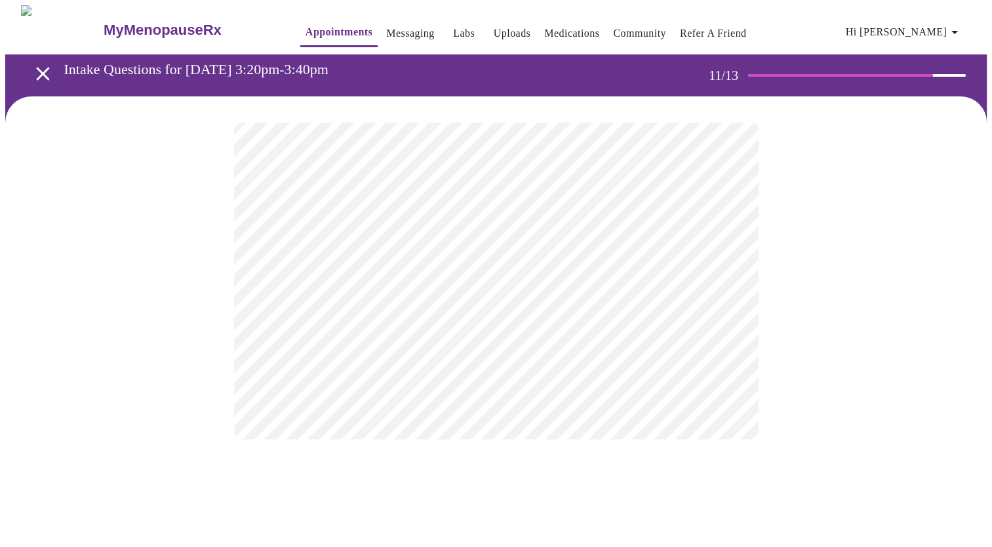
scroll to position [0, 0]
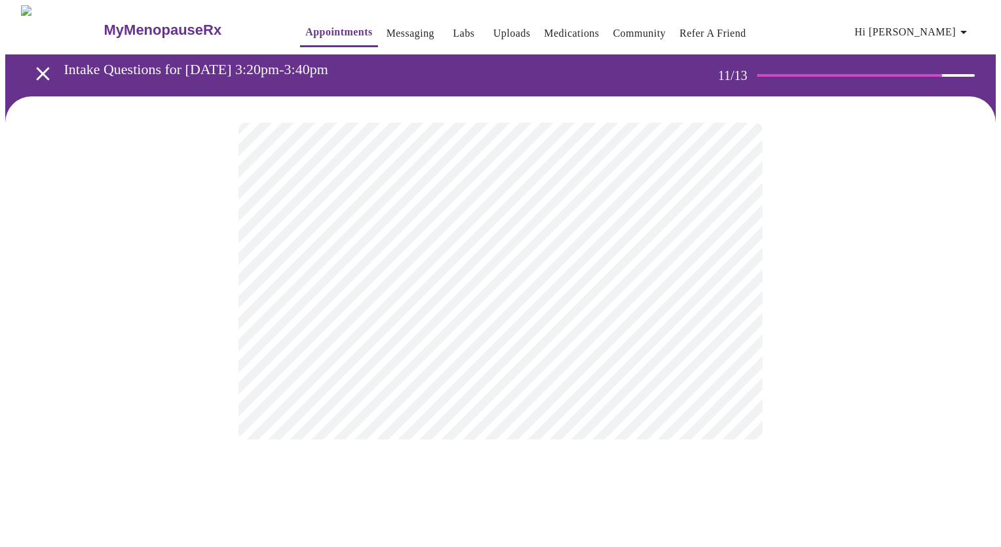
click at [0, 320] on html "MyMenopauseRx Appointments Messaging Labs Uploads Medications Community Refer a…" at bounding box center [500, 235] width 1001 height 471
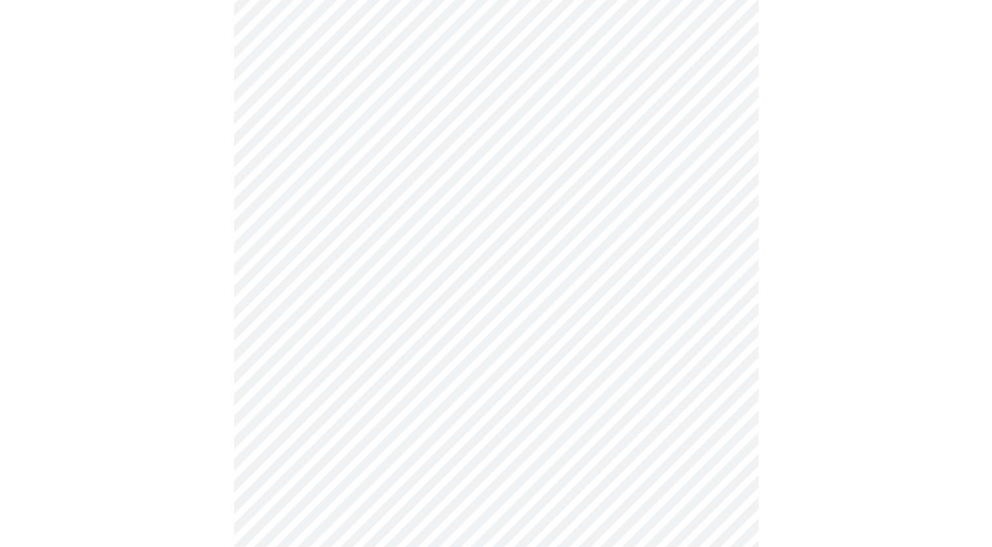
scroll to position [609, 0]
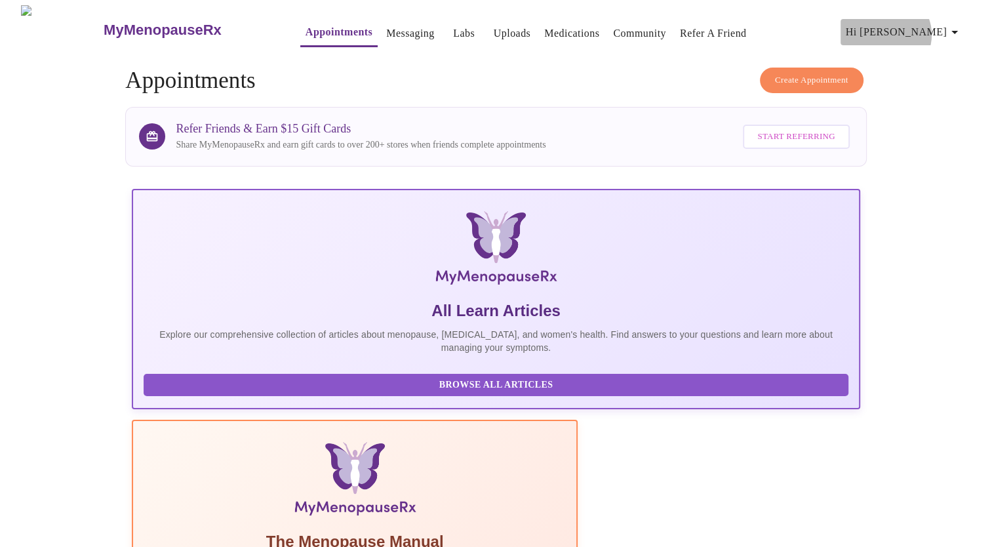
click at [947, 29] on span "Hi [PERSON_NAME]" at bounding box center [903, 32] width 117 height 18
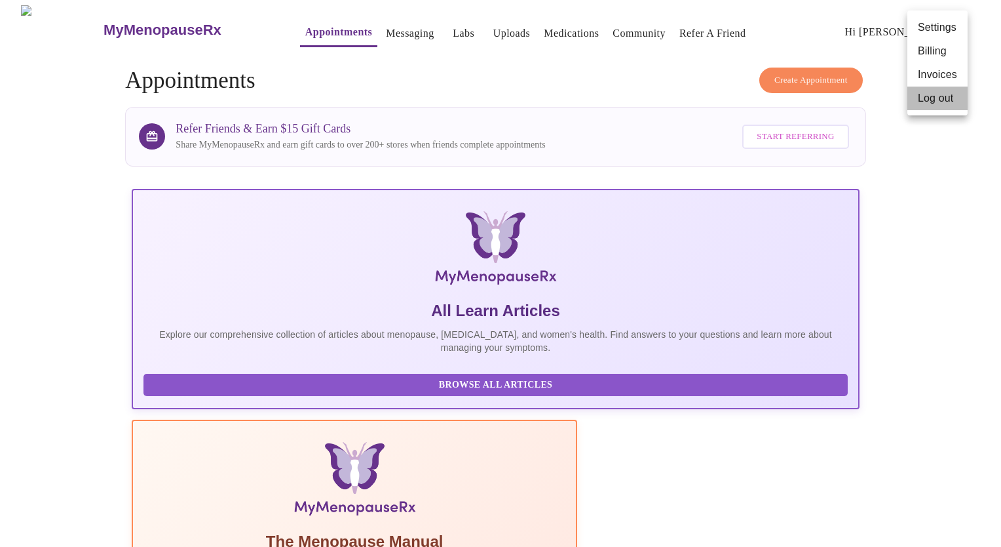
click at [923, 105] on li "Log out" at bounding box center [938, 99] width 60 height 24
